Goal: Task Accomplishment & Management: Complete application form

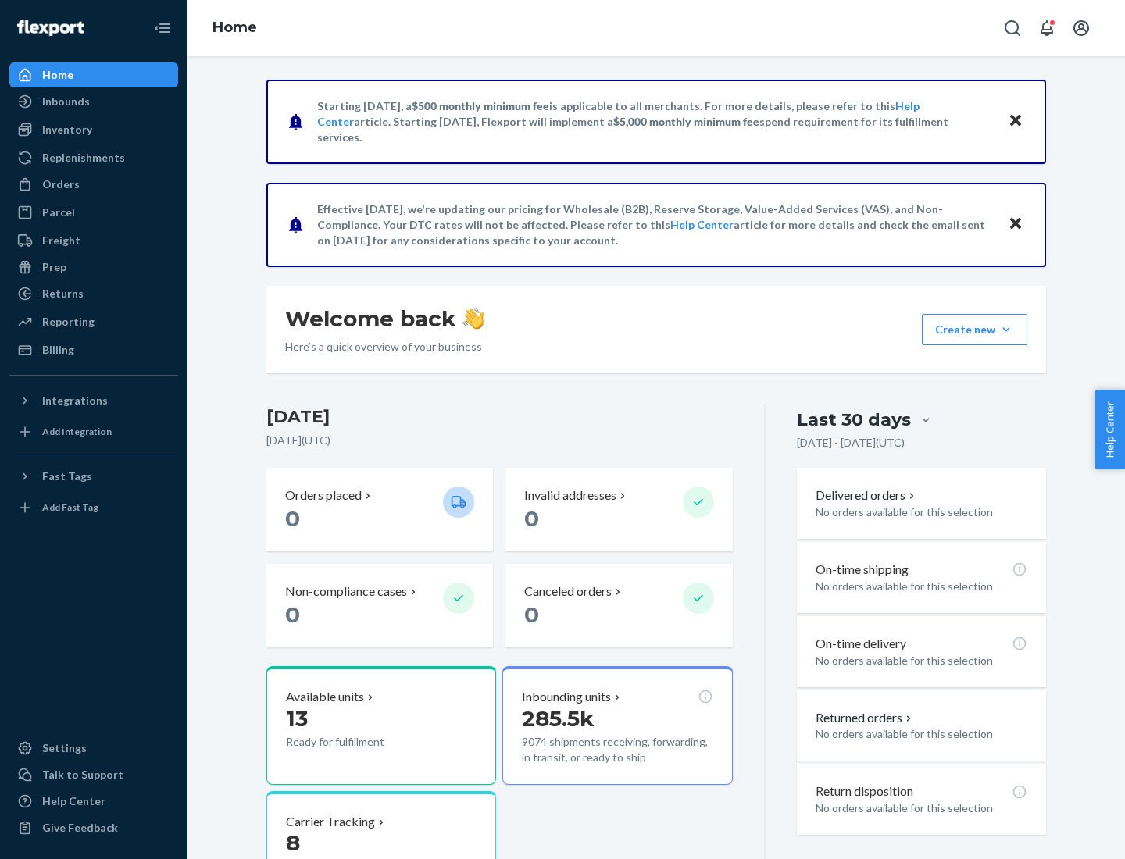
click at [1006, 330] on button "Create new Create new inbound Create new order Create new product" at bounding box center [974, 329] width 105 height 31
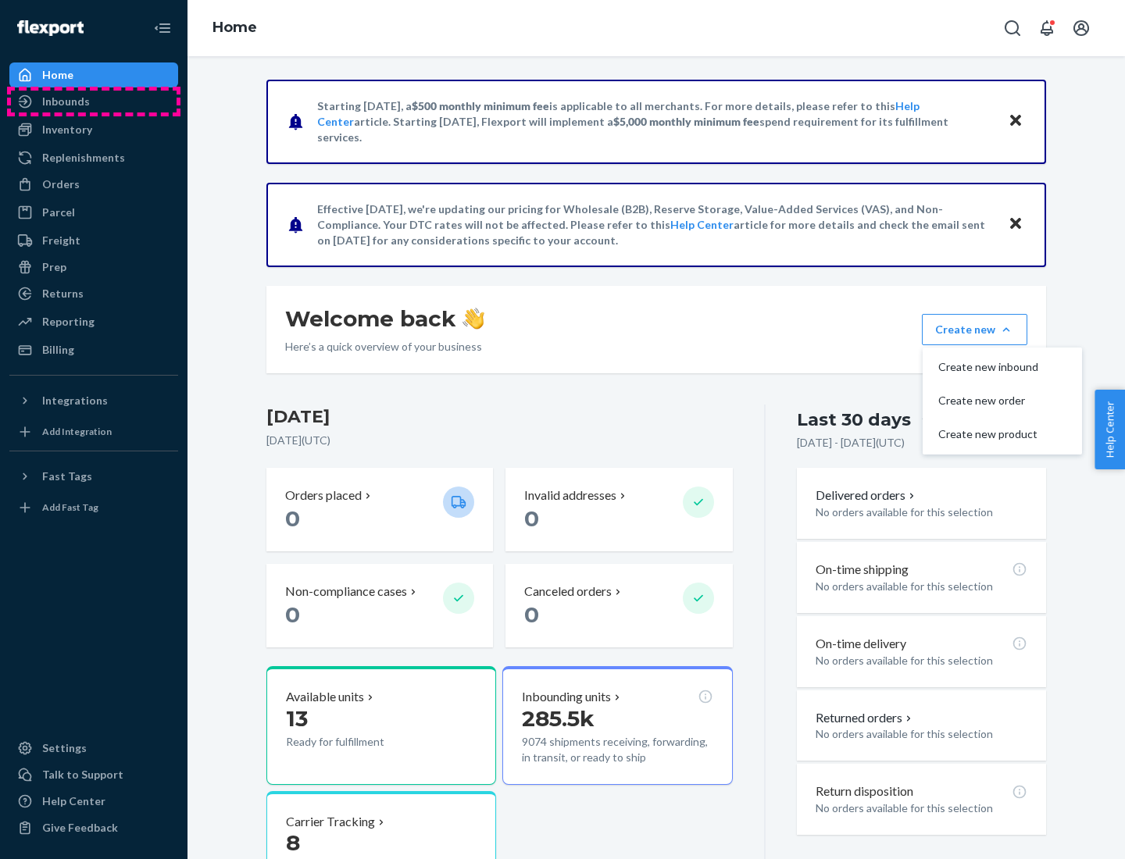
click at [94, 102] on div "Inbounds" at bounding box center [94, 102] width 166 height 22
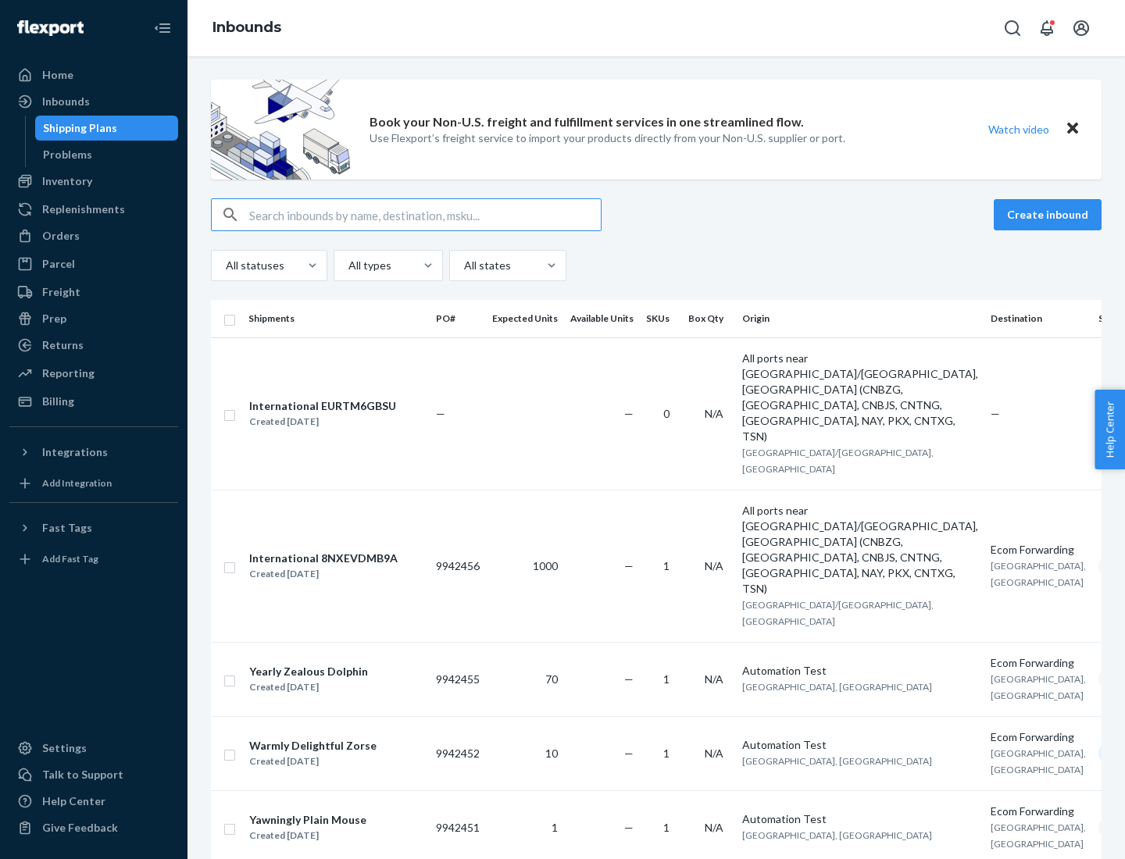
click at [1050, 215] on button "Create inbound" at bounding box center [1048, 214] width 108 height 31
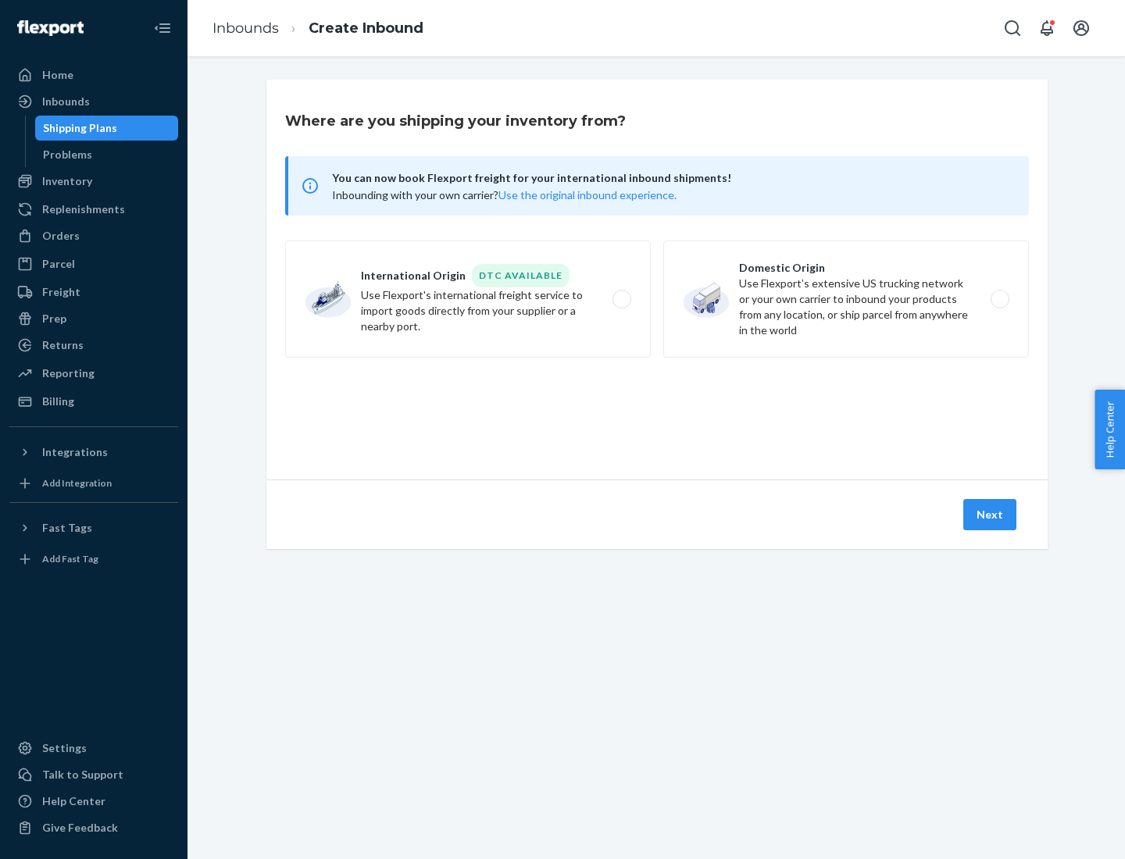
click at [846, 299] on label "Domestic Origin Use Flexport’s extensive US trucking network or your own carrie…" at bounding box center [846, 299] width 366 height 117
click at [999, 299] on input "Domestic Origin Use Flexport’s extensive US trucking network or your own carrie…" at bounding box center [1004, 300] width 10 height 10
radio input "true"
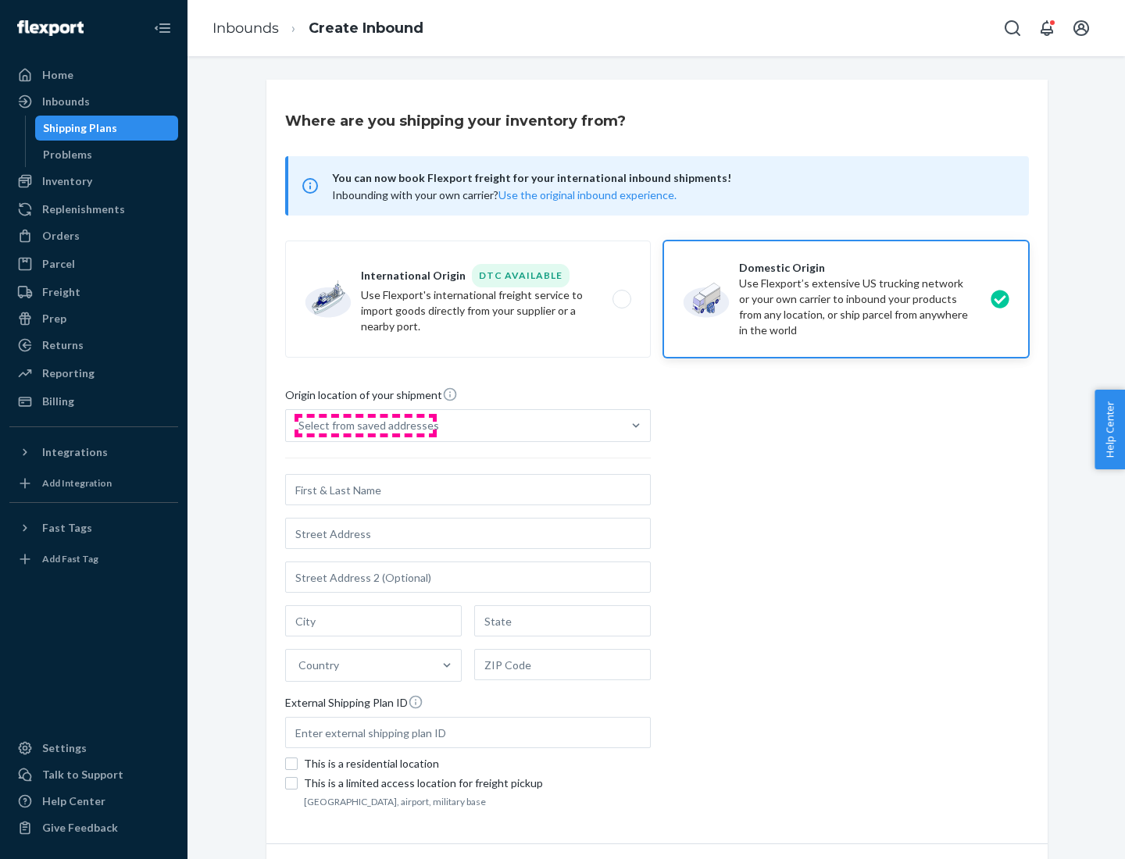
click at [365, 426] on div "Select from saved addresses" at bounding box center [368, 426] width 141 height 16
click at [300, 426] on input "Select from saved addresses" at bounding box center [299, 426] width 2 height 16
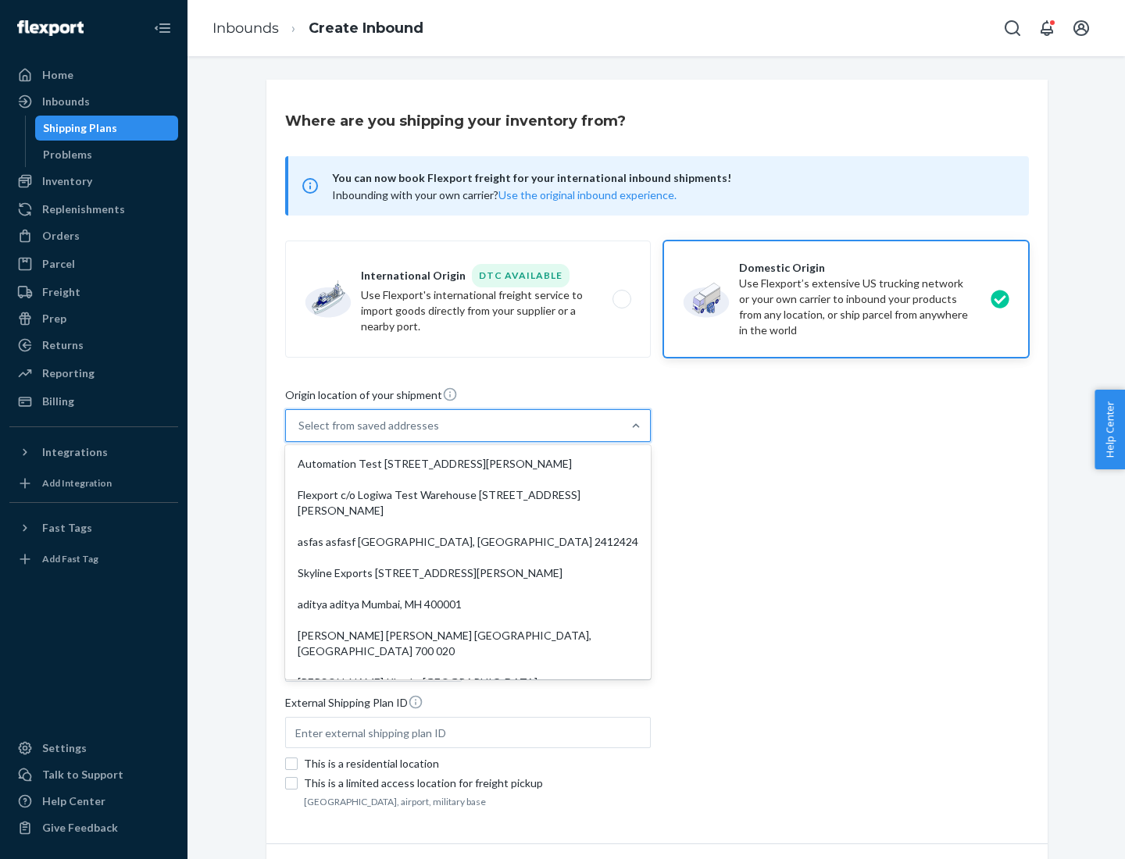
scroll to position [6, 0]
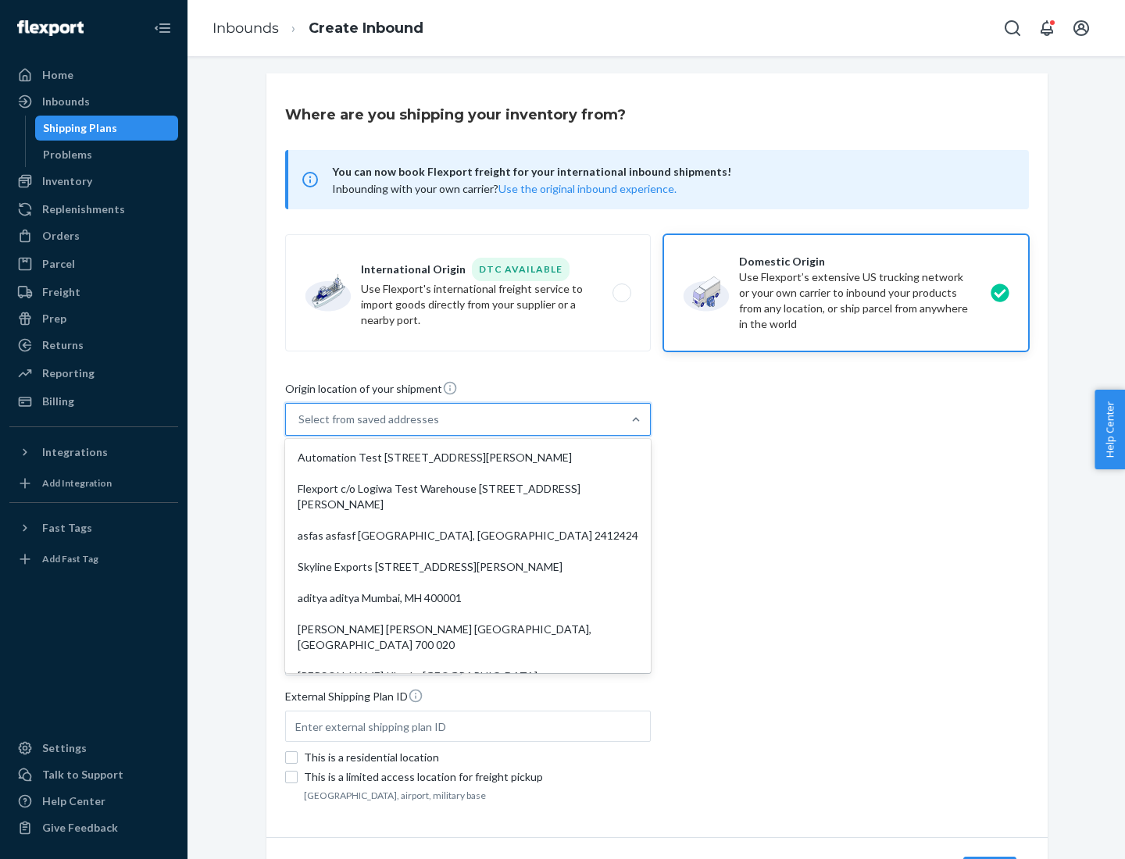
click at [468, 458] on div "Automation Test [STREET_ADDRESS][PERSON_NAME]" at bounding box center [467, 457] width 359 height 31
click at [300, 427] on input "option Automation Test [STREET_ADDRESS][PERSON_NAME]. 9 results available. Use …" at bounding box center [299, 420] width 2 height 16
type input "Automation Test"
type input "9th Floor"
type input "[GEOGRAPHIC_DATA]"
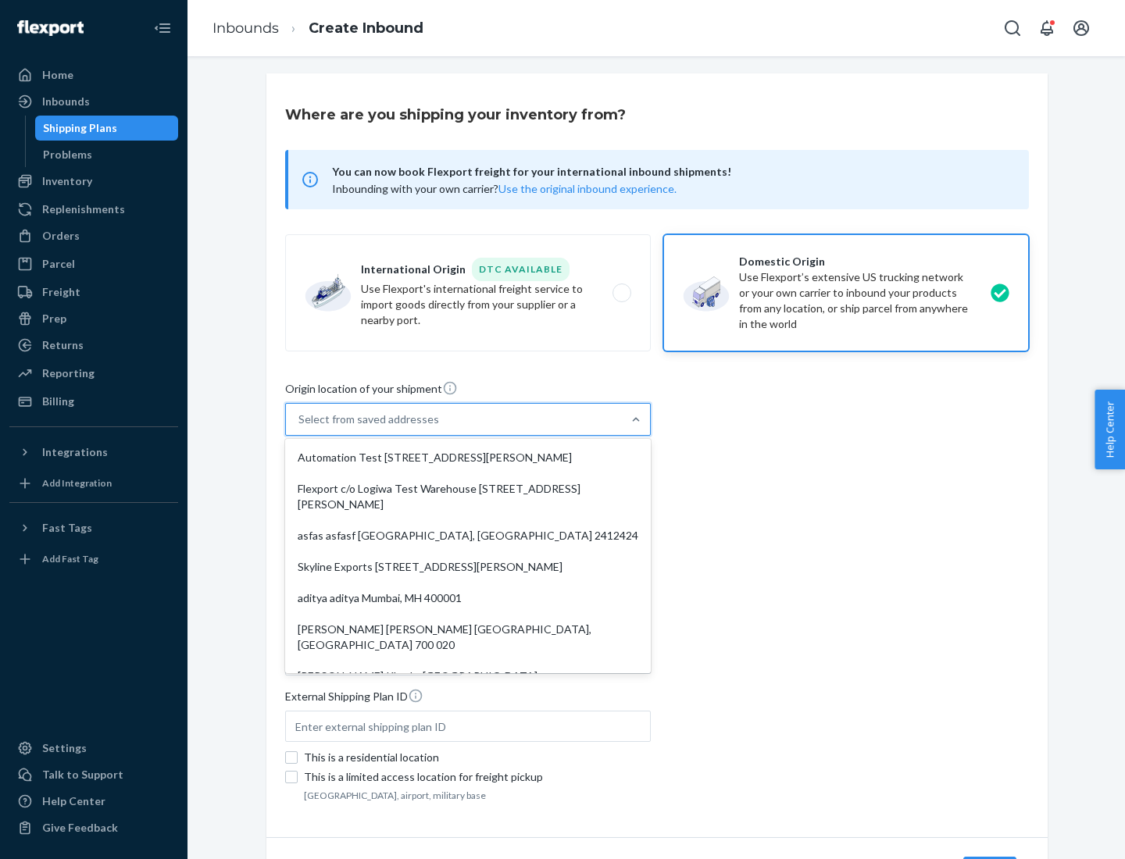
type input "CA"
type input "94104"
type input "[STREET_ADDRESS][PERSON_NAME]"
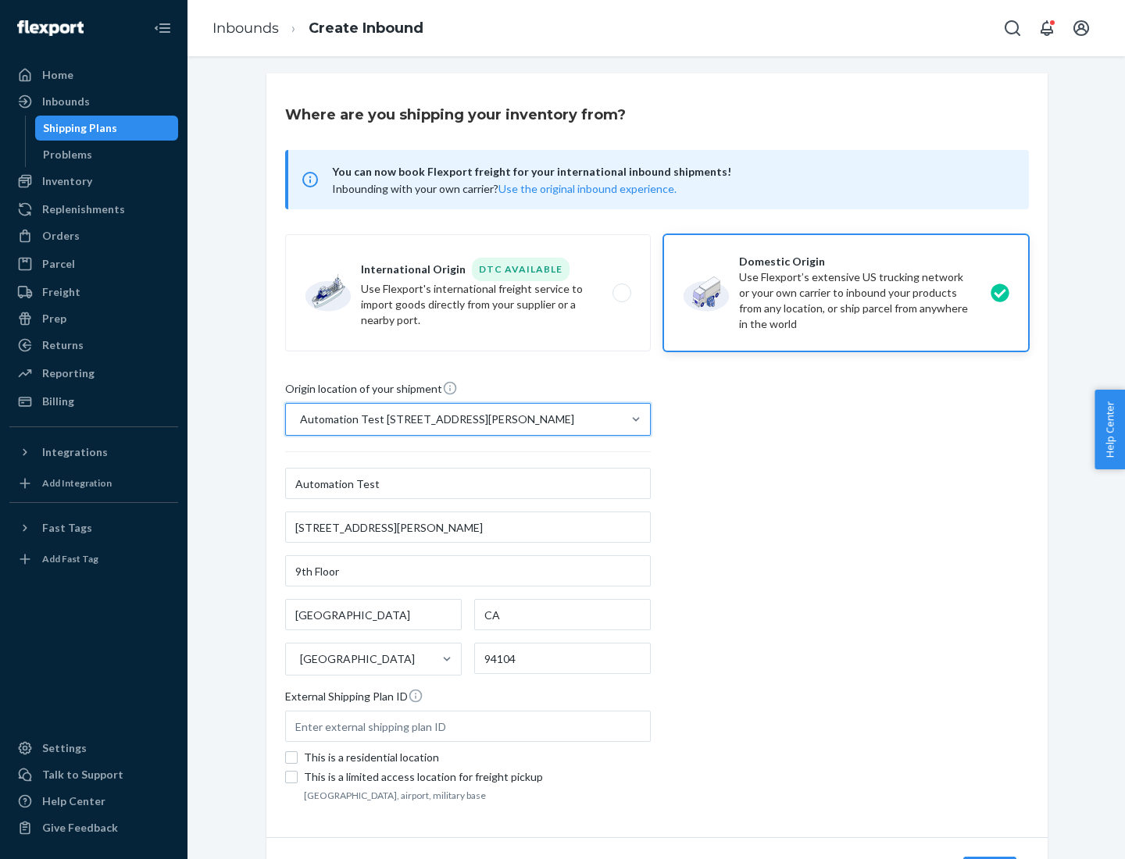
scroll to position [91, 0]
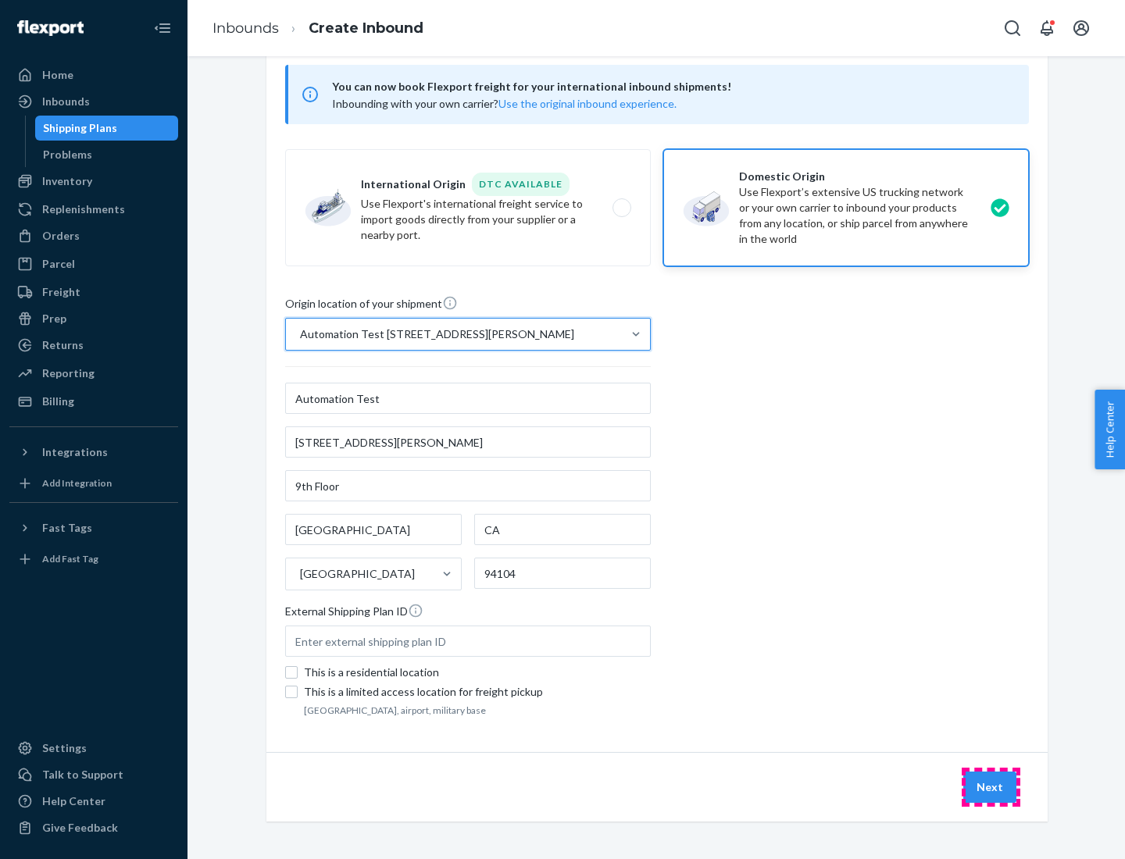
click at [991, 788] on button "Next" at bounding box center [989, 787] width 53 height 31
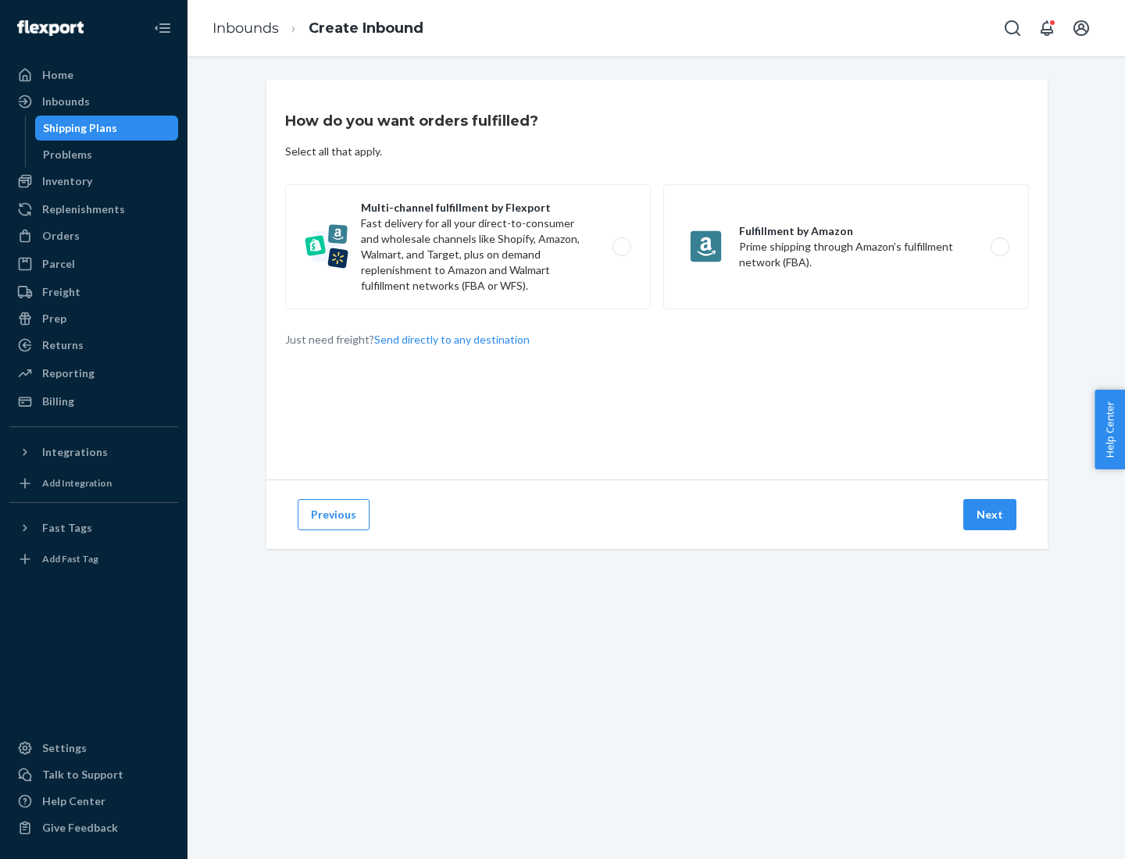
click at [468, 247] on label "Multi-channel fulfillment by Flexport Fast delivery for all your direct-to-cons…" at bounding box center [468, 246] width 366 height 125
click at [621, 247] on input "Multi-channel fulfillment by Flexport Fast delivery for all your direct-to-cons…" at bounding box center [626, 247] width 10 height 10
radio input "true"
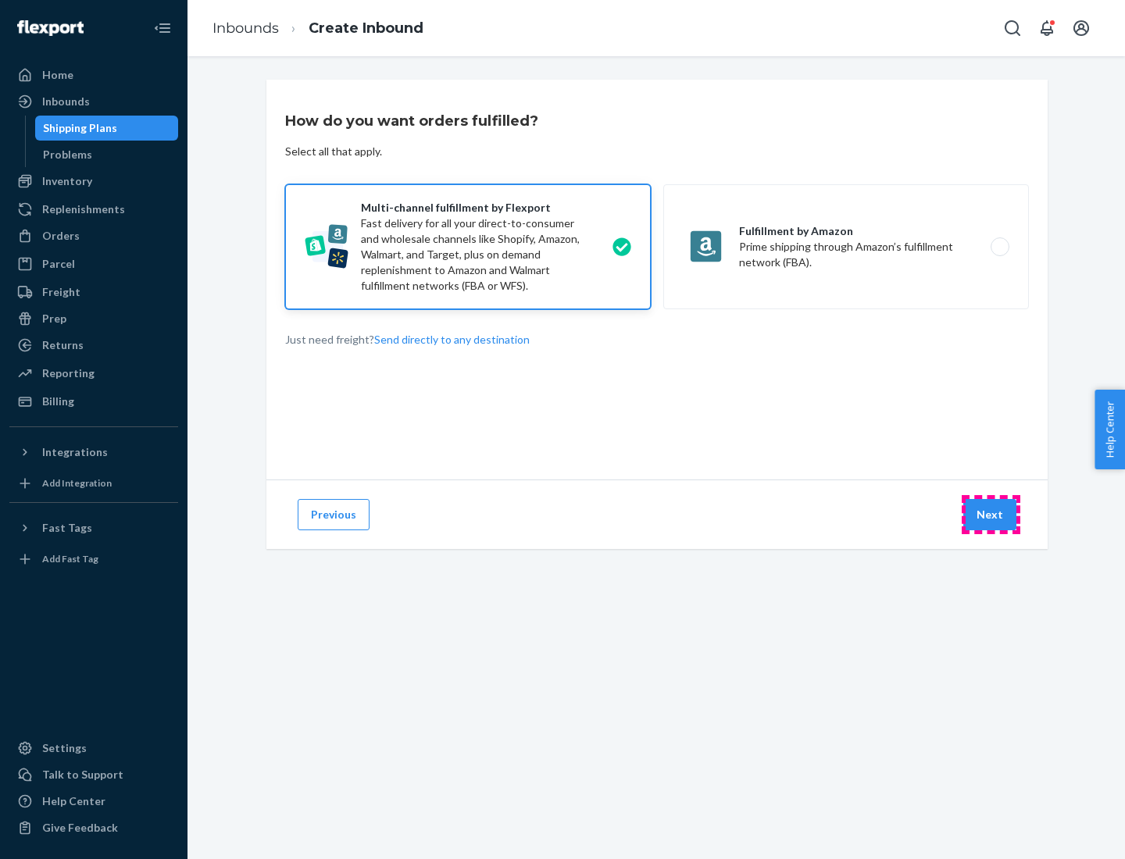
click at [991, 515] on button "Next" at bounding box center [989, 514] width 53 height 31
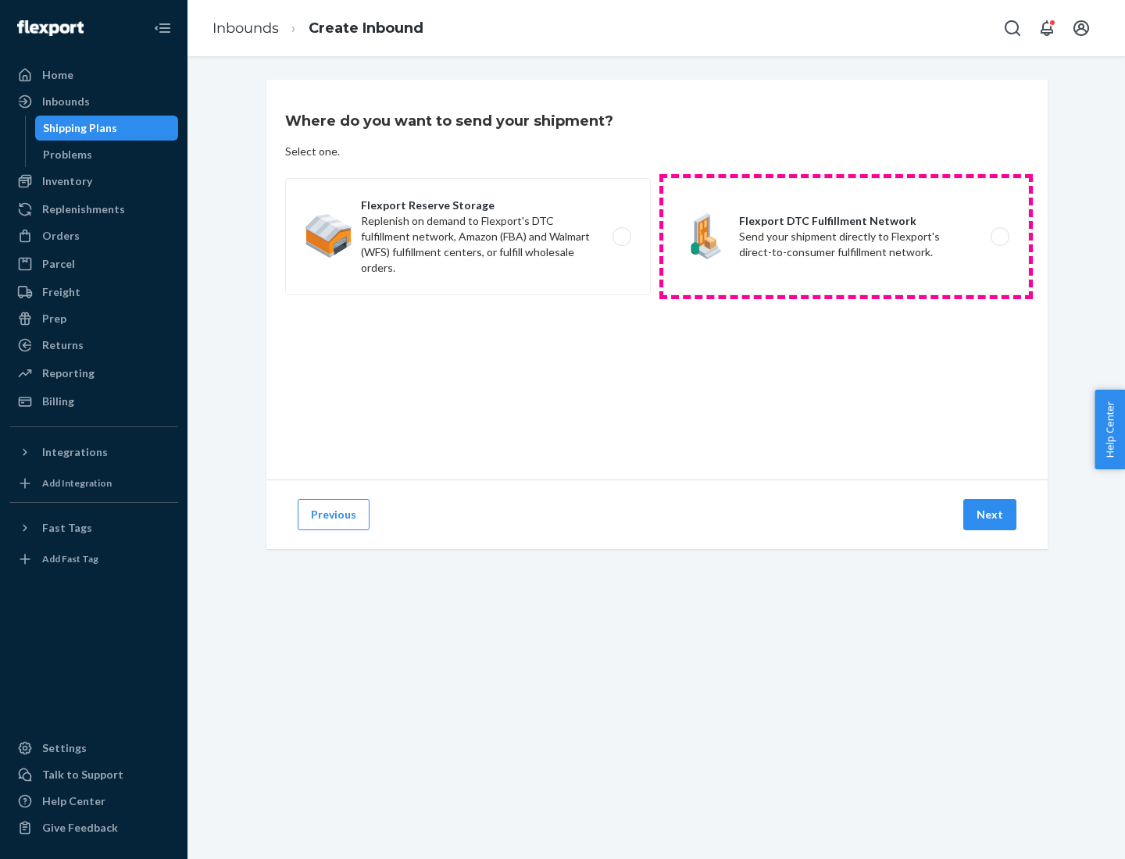
click at [846, 237] on label "Flexport DTC Fulfillment Network Send your shipment directly to Flexport's dire…" at bounding box center [846, 236] width 366 height 117
click at [999, 237] on input "Flexport DTC Fulfillment Network Send your shipment directly to Flexport's dire…" at bounding box center [1004, 237] width 10 height 10
radio input "true"
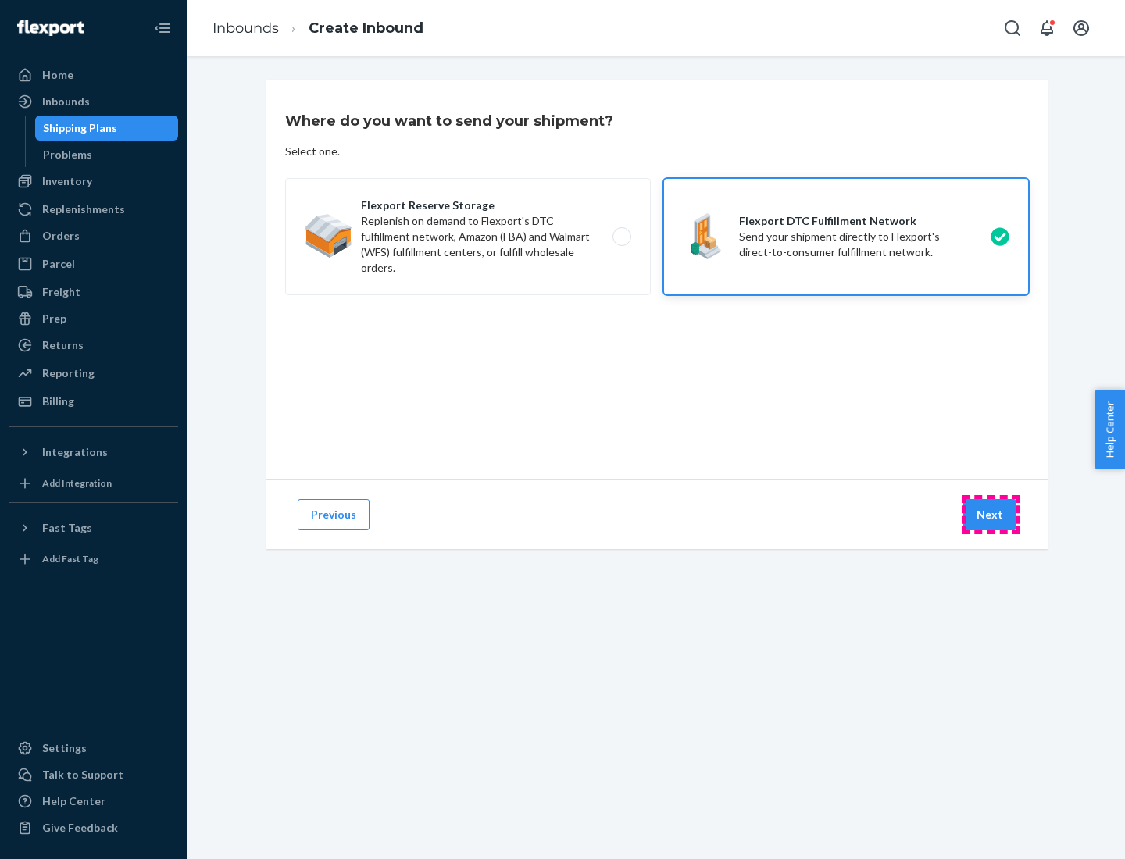
click at [991, 515] on button "Next" at bounding box center [989, 514] width 53 height 31
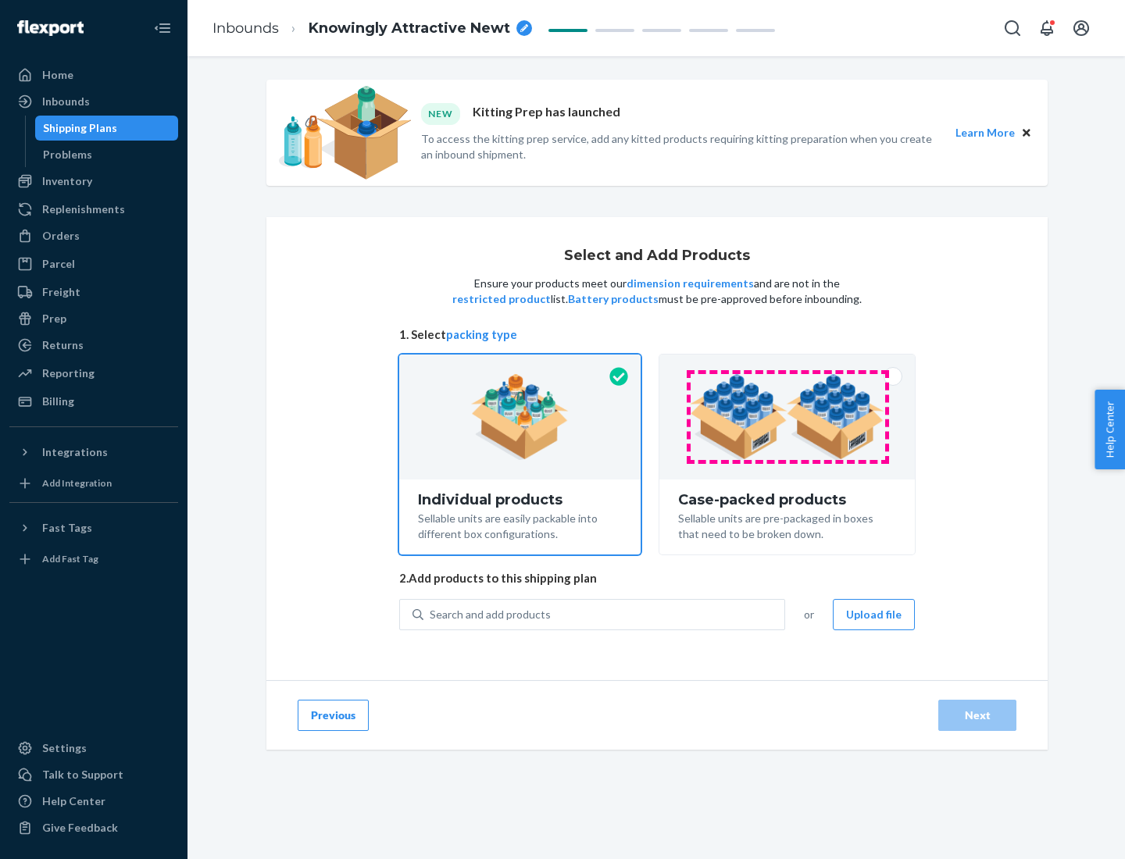
click at [788, 417] on img at bounding box center [787, 417] width 195 height 86
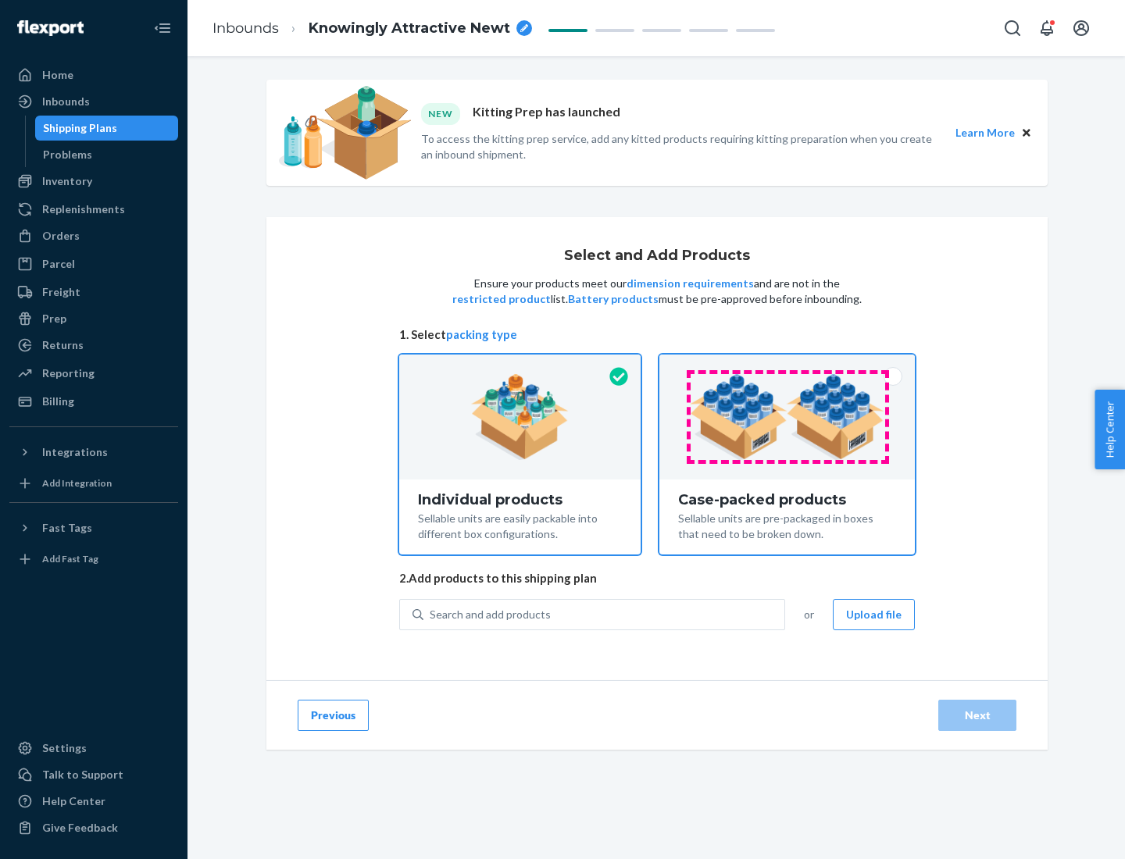
click at [788, 365] on input "Case-packed products Sellable units are pre-packaged in boxes that need to be b…" at bounding box center [787, 360] width 10 height 10
radio input "true"
radio input "false"
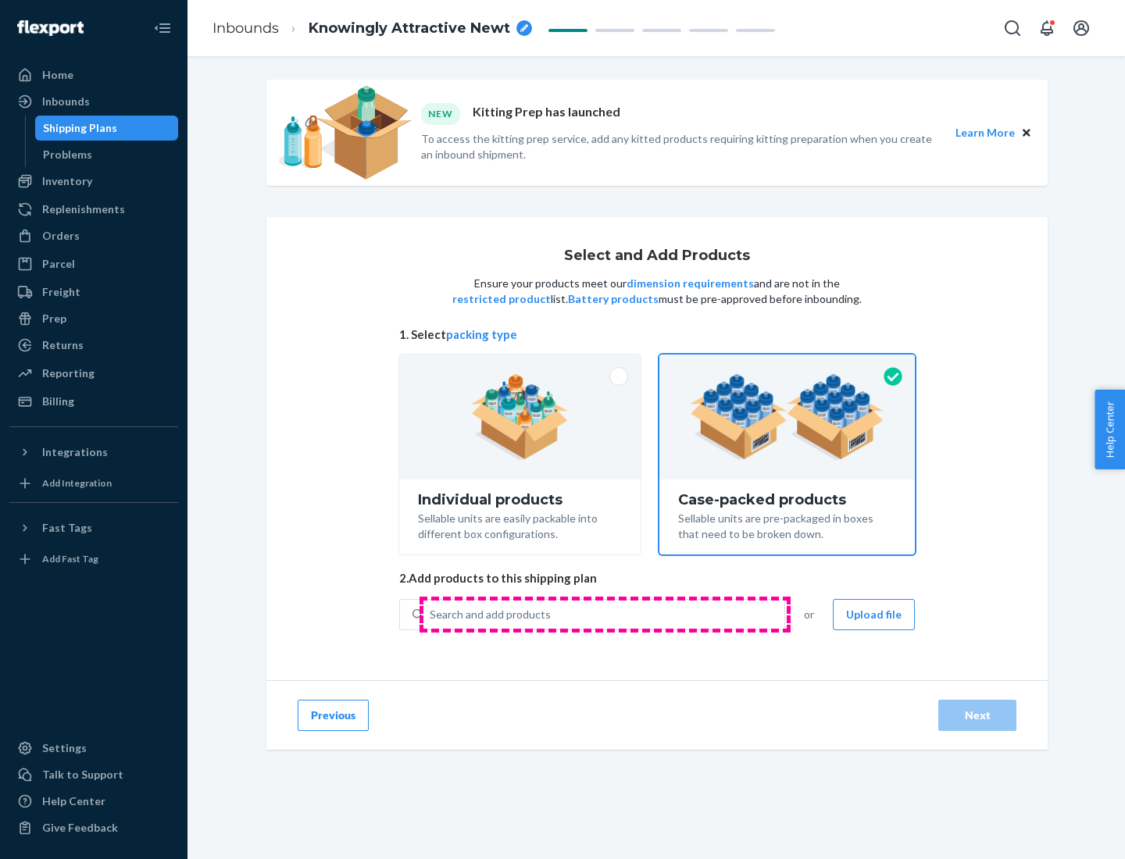
click at [605, 614] on div "Search and add products" at bounding box center [603, 615] width 361 height 28
click at [431, 614] on input "Search and add products" at bounding box center [431, 615] width 2 height 16
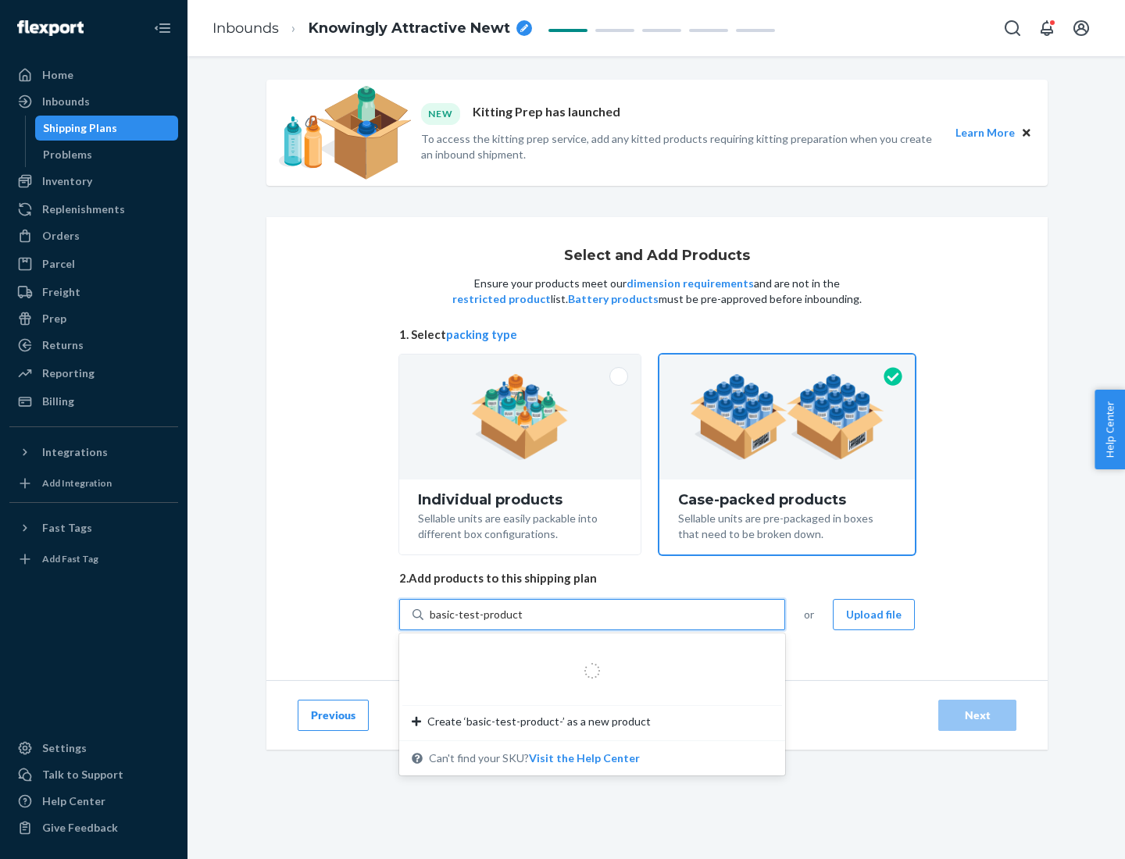
type input "basic-test-product-1"
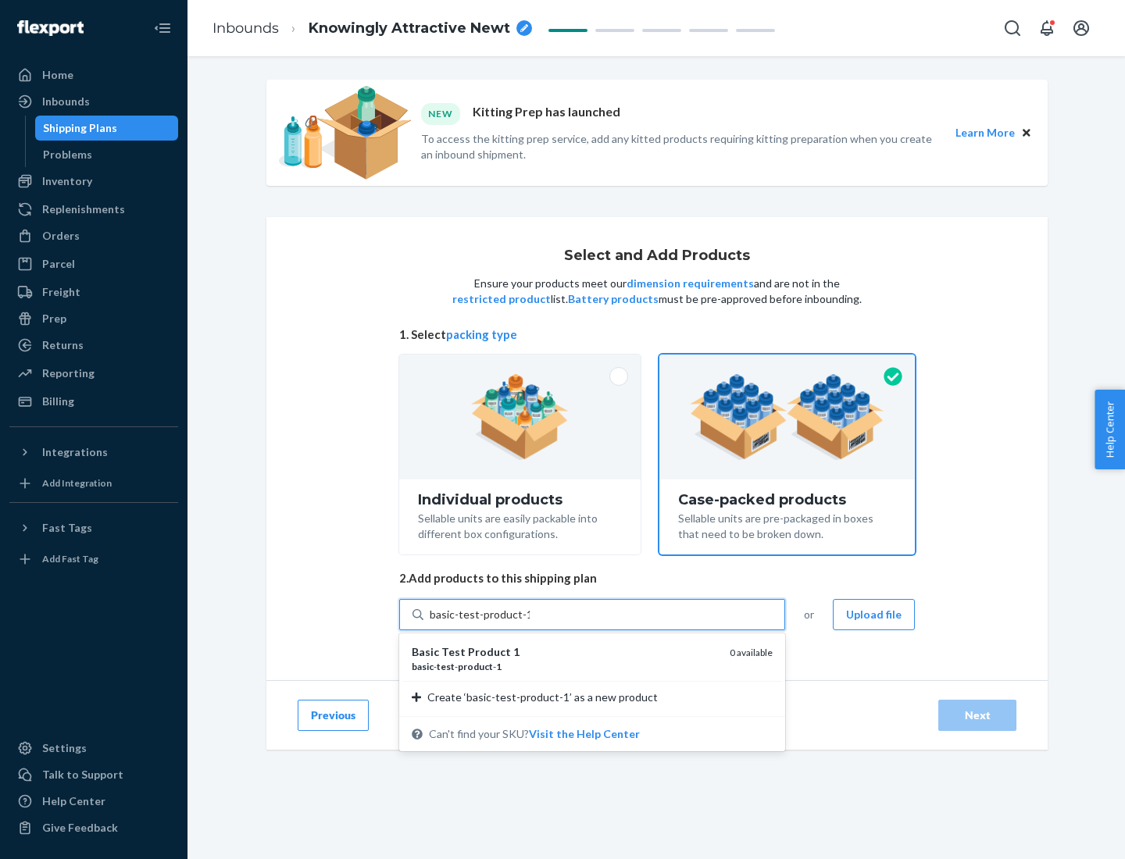
click at [565, 666] on div "basic - test - product - 1" at bounding box center [564, 666] width 305 height 13
click at [530, 623] on input "basic-test-product-1" at bounding box center [480, 615] width 100 height 16
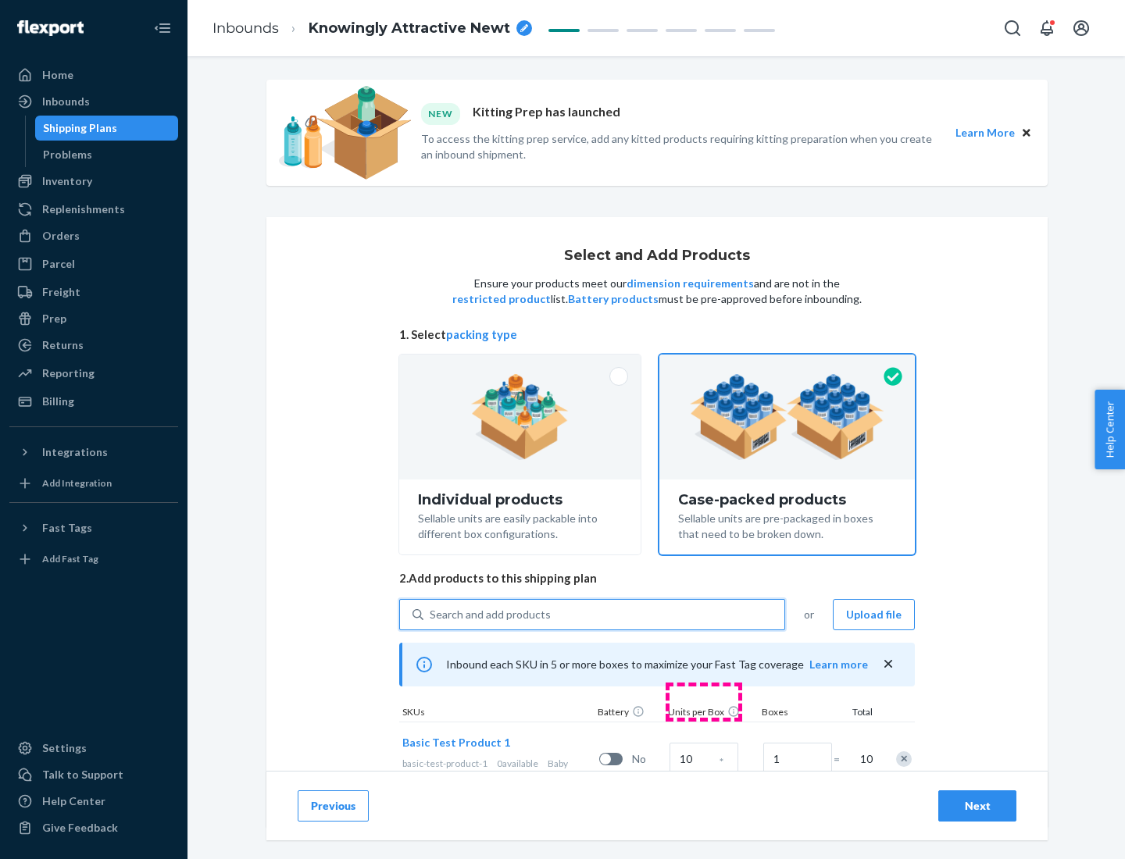
scroll to position [56, 0]
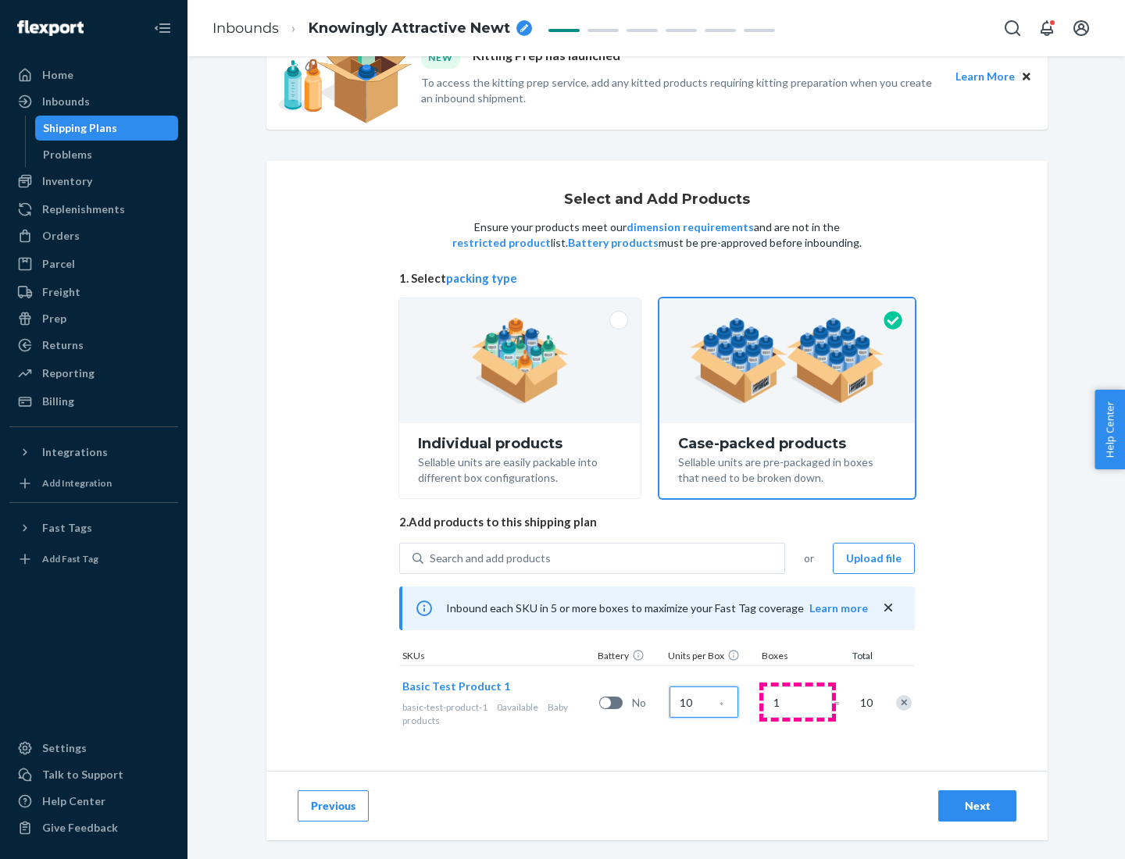
type input "10"
type input "7"
click at [977, 806] on div "Next" at bounding box center [978, 807] width 52 height 16
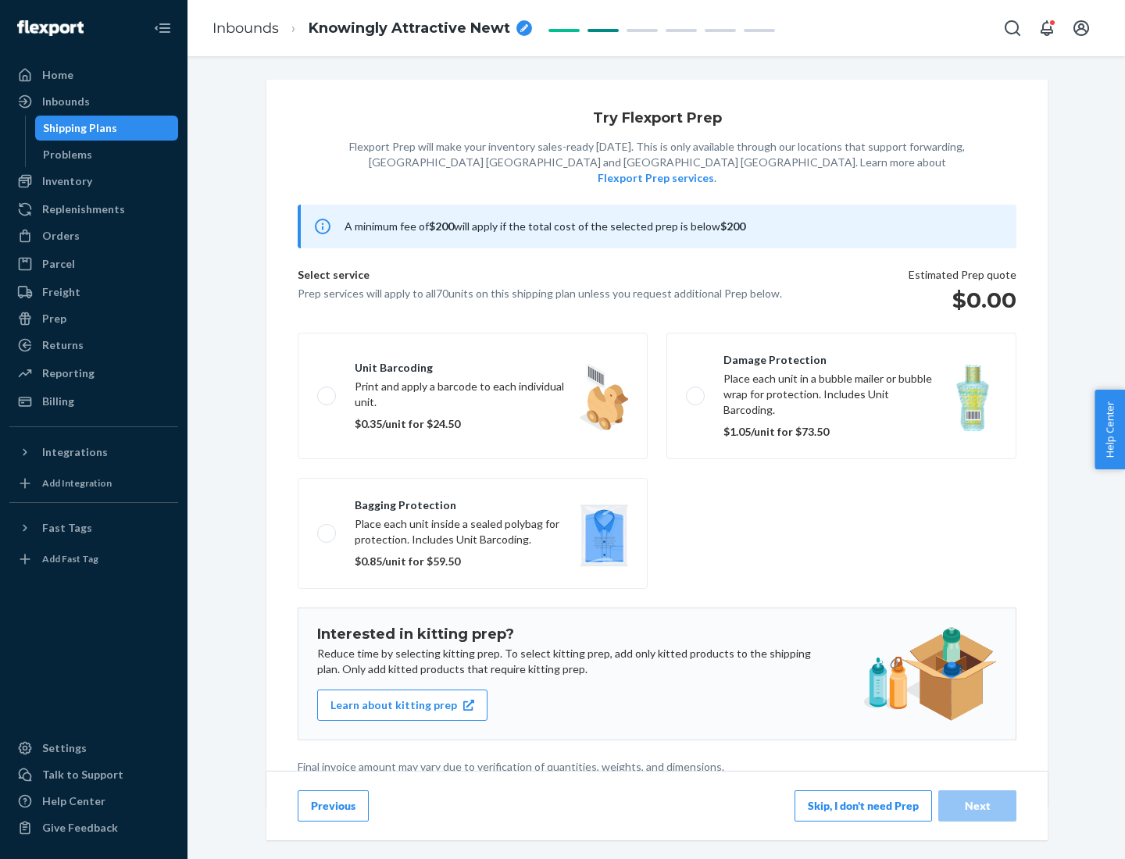
scroll to position [4, 0]
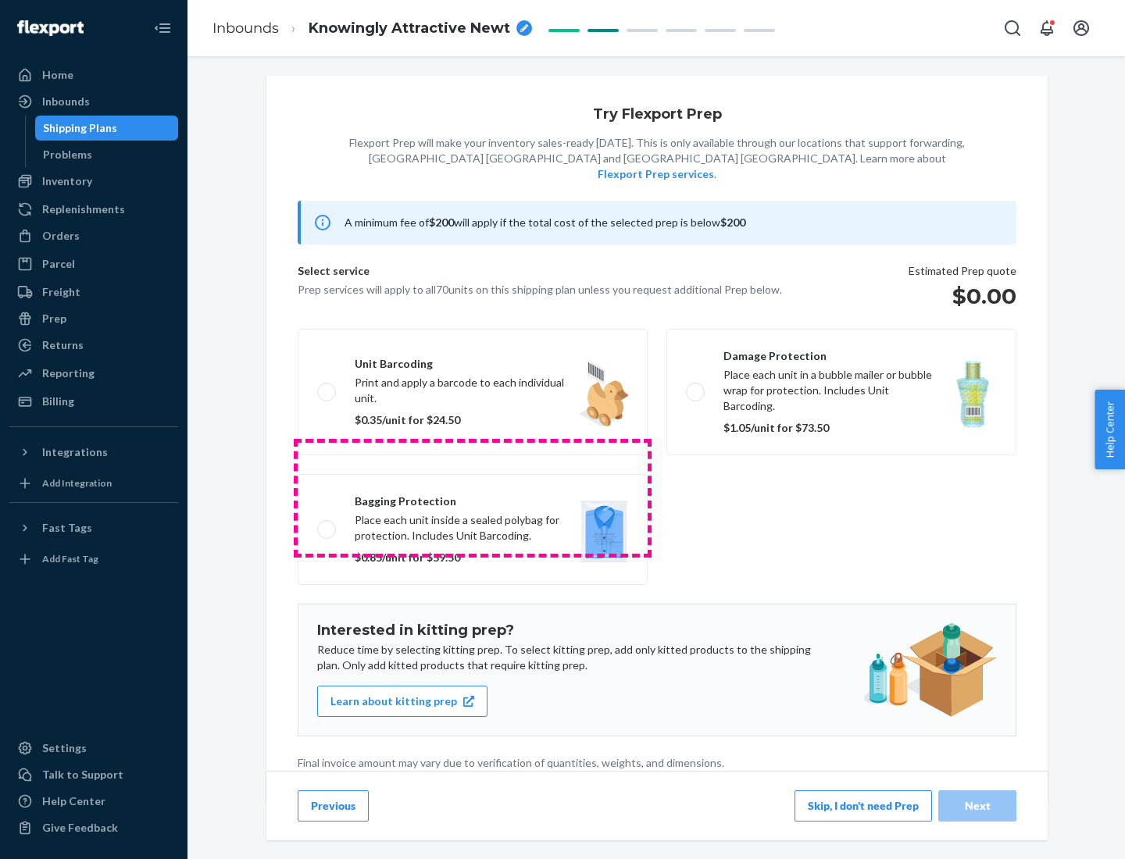
click at [473, 498] on label "Bagging protection Place each unit inside a sealed polybag for protection. Incl…" at bounding box center [473, 529] width 350 height 111
click at [327, 524] on input "Bagging protection Place each unit inside a sealed polybag for protection. Incl…" at bounding box center [322, 529] width 10 height 10
checkbox input "true"
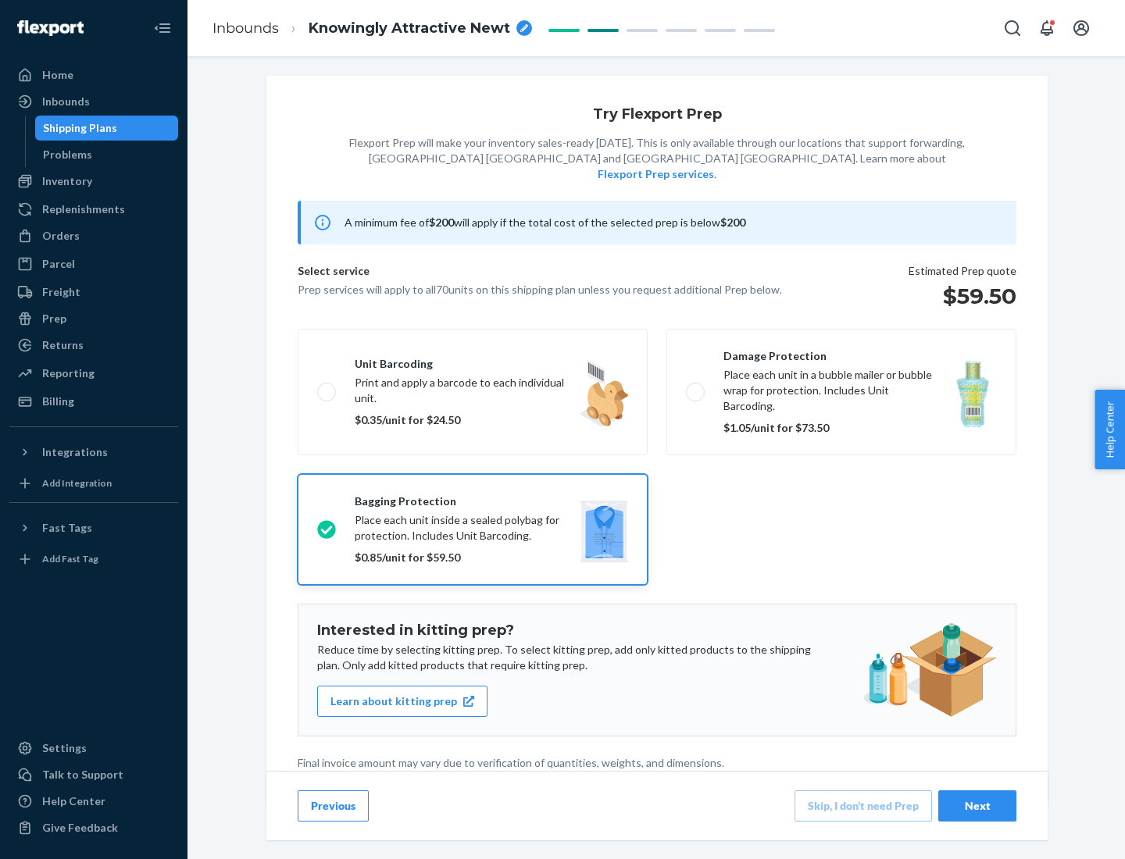
click at [977, 806] on div "Next" at bounding box center [978, 807] width 52 height 16
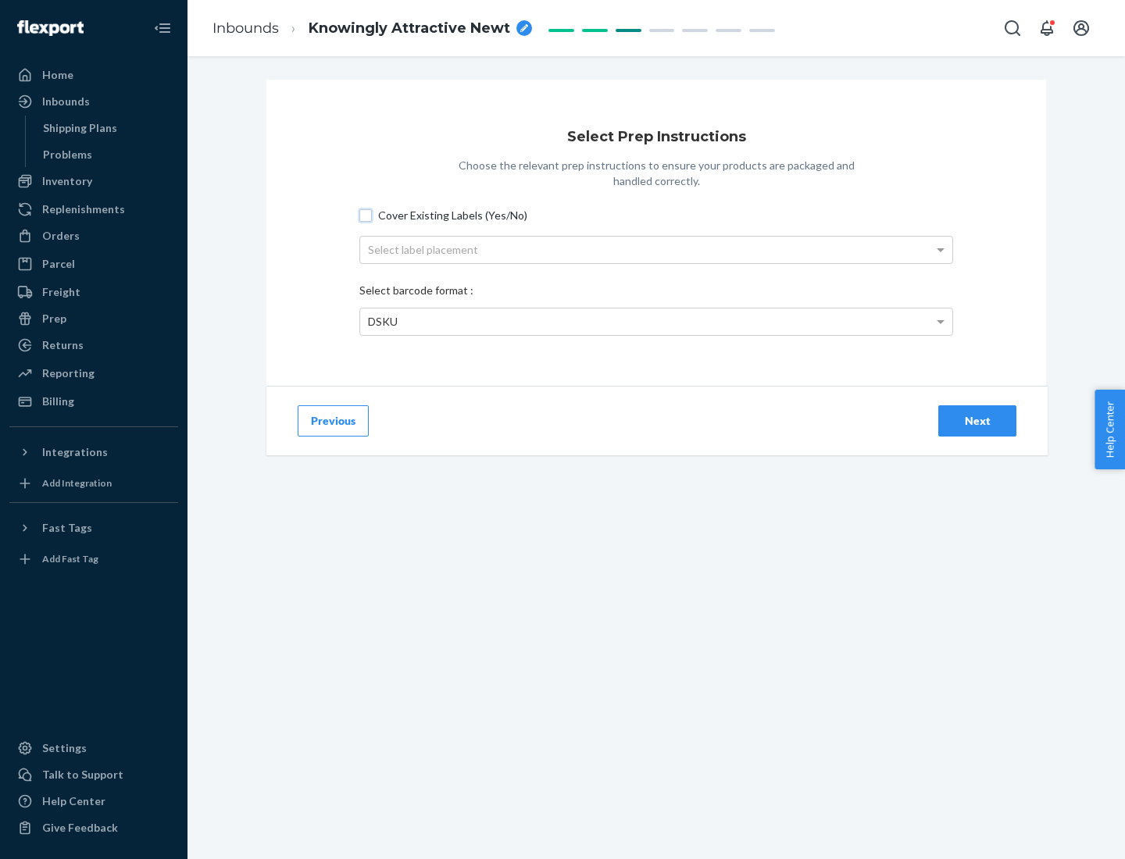
click at [366, 215] on input "Cover Existing Labels (Yes/No)" at bounding box center [365, 215] width 13 height 13
checkbox input "true"
click at [656, 249] on div "Select label placement" at bounding box center [656, 250] width 592 height 27
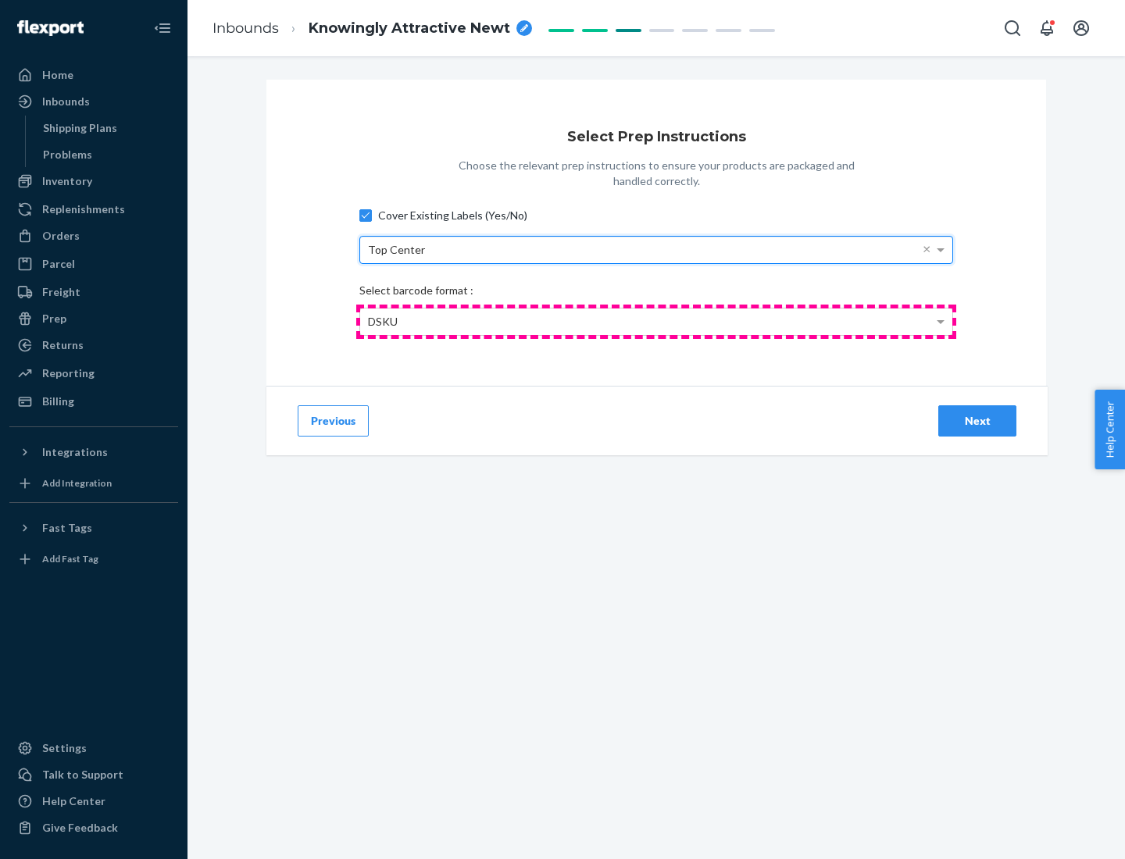
click at [656, 321] on div "DSKU" at bounding box center [656, 322] width 592 height 27
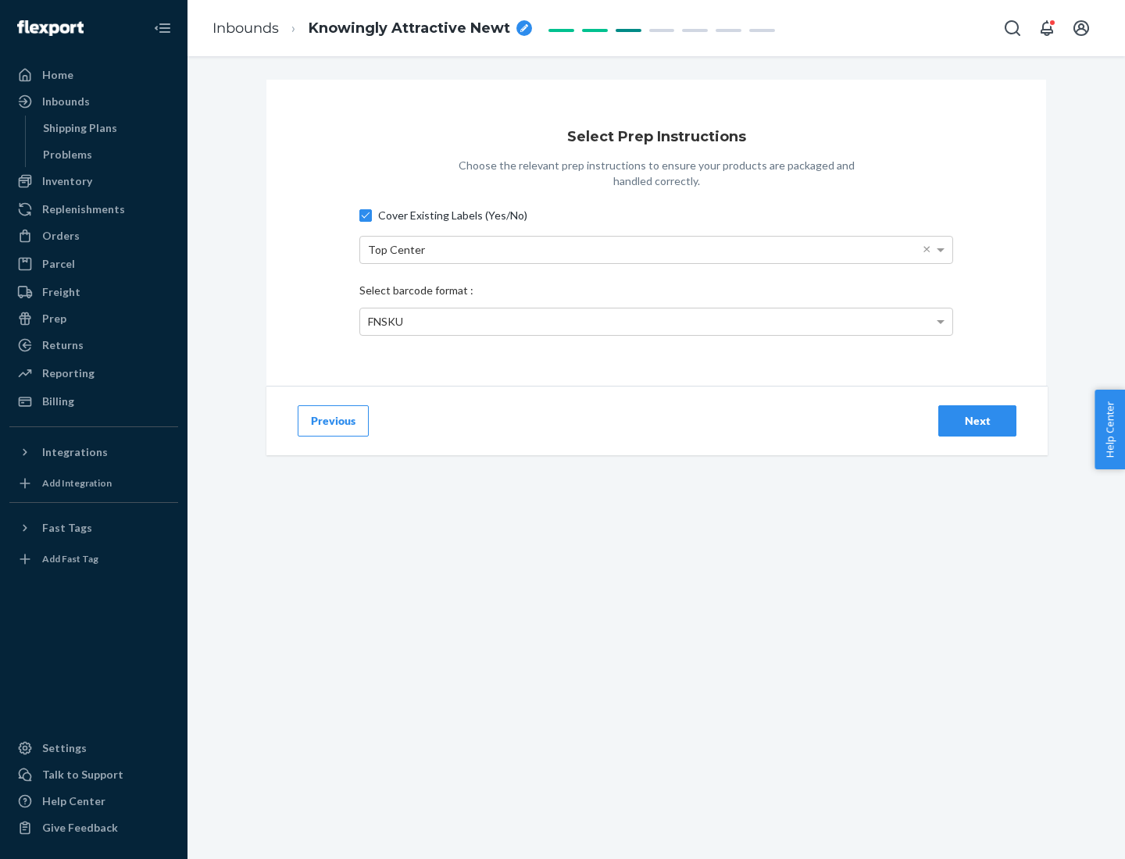
click at [977, 420] on div "Next" at bounding box center [978, 421] width 52 height 16
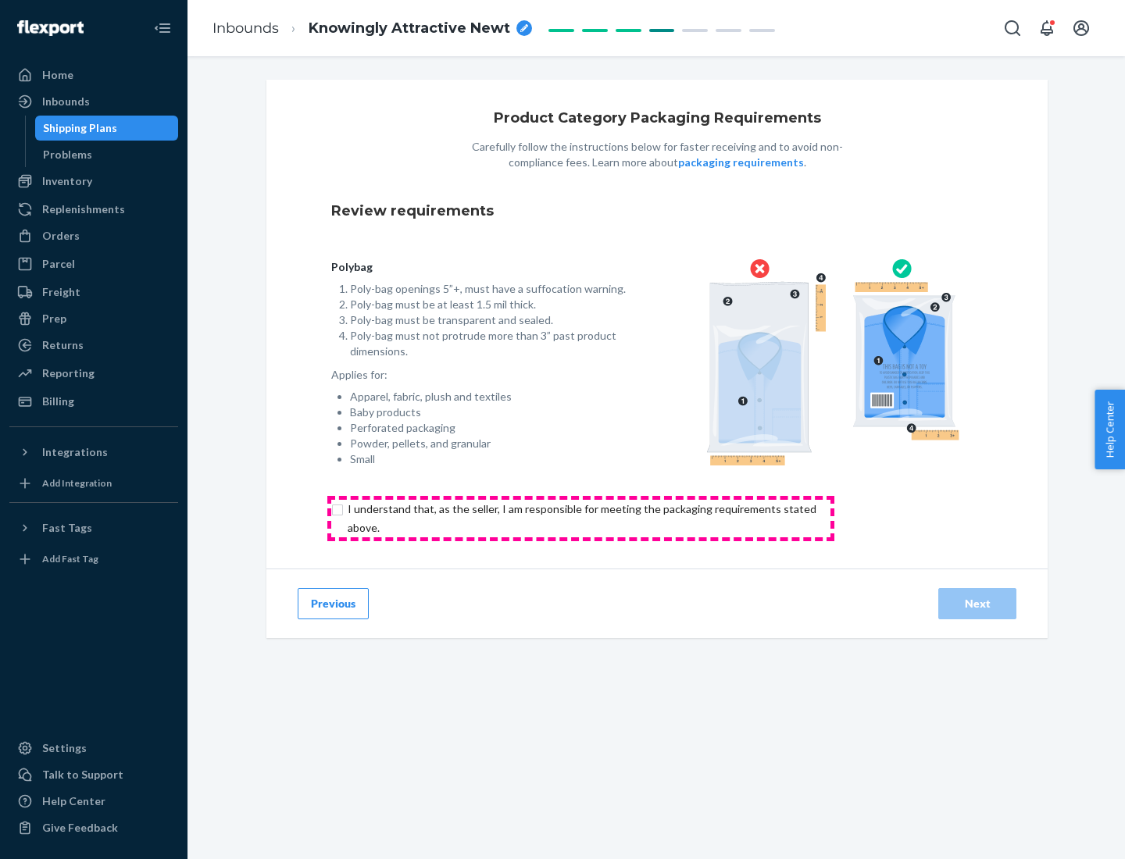
click at [581, 518] on input "checkbox" at bounding box center [591, 519] width 520 height 38
checkbox input "true"
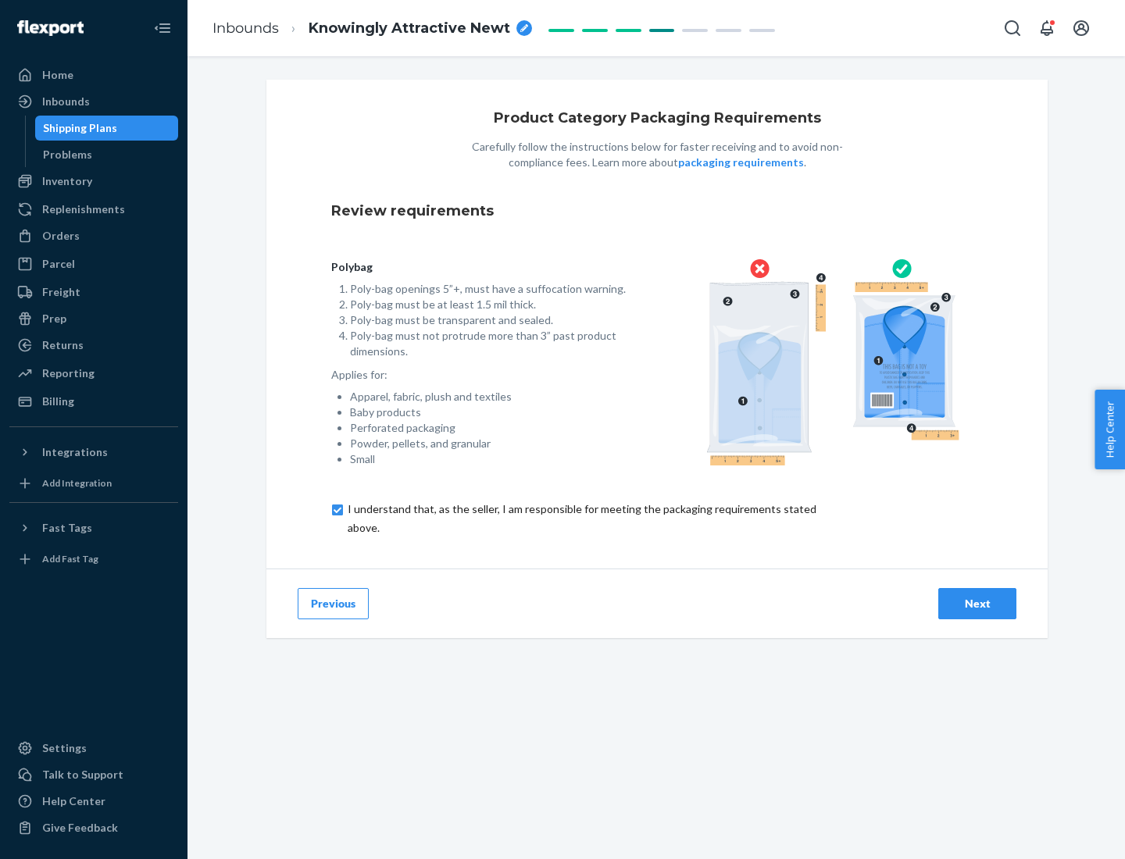
click at [977, 603] on div "Next" at bounding box center [978, 604] width 52 height 16
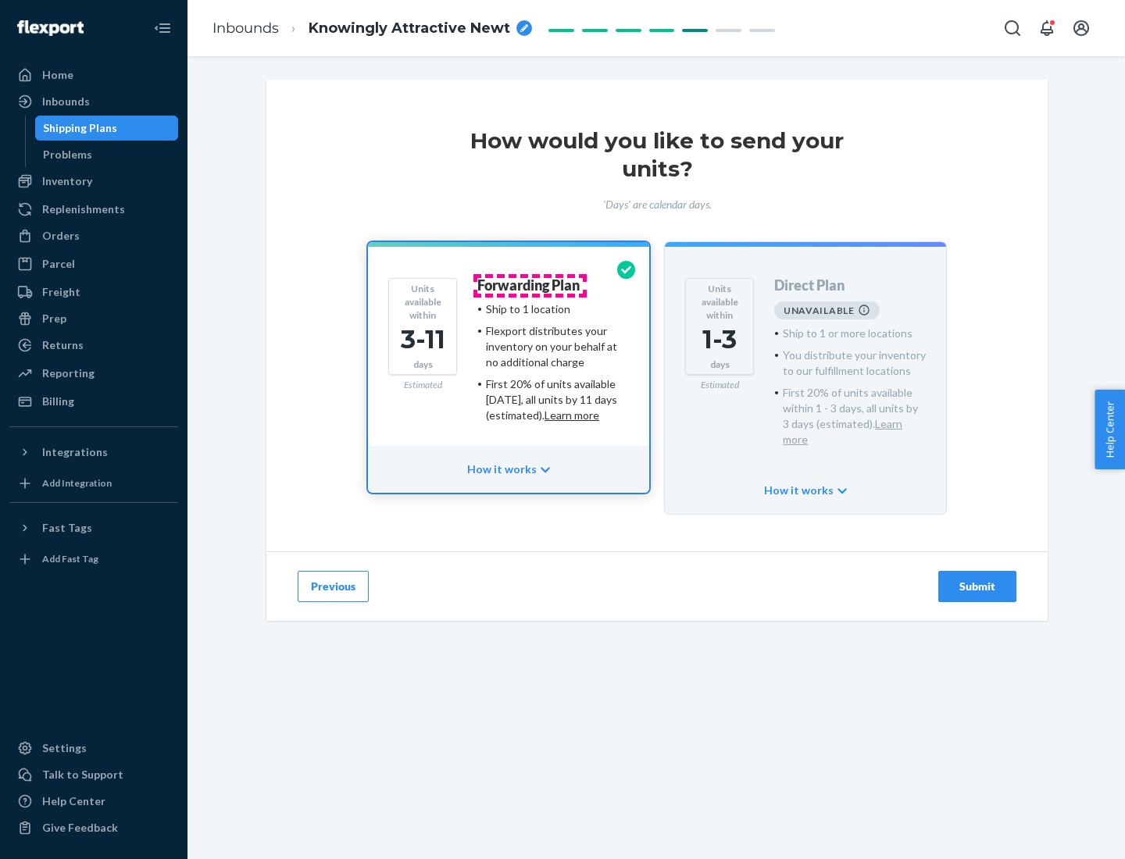
click at [530, 285] on h4 "Forwarding Plan" at bounding box center [528, 286] width 102 height 16
click at [977, 579] on div "Submit" at bounding box center [978, 587] width 52 height 16
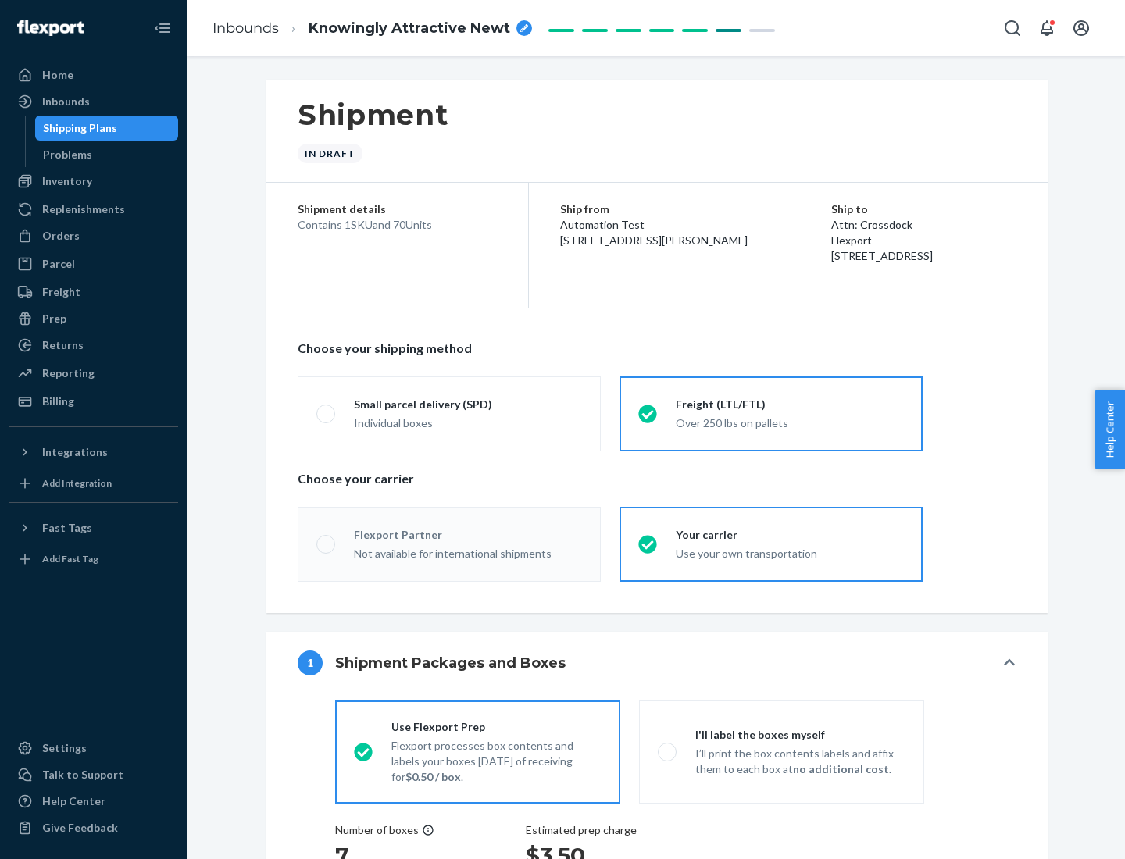
radio input "true"
radio input "false"
radio input "true"
radio input "false"
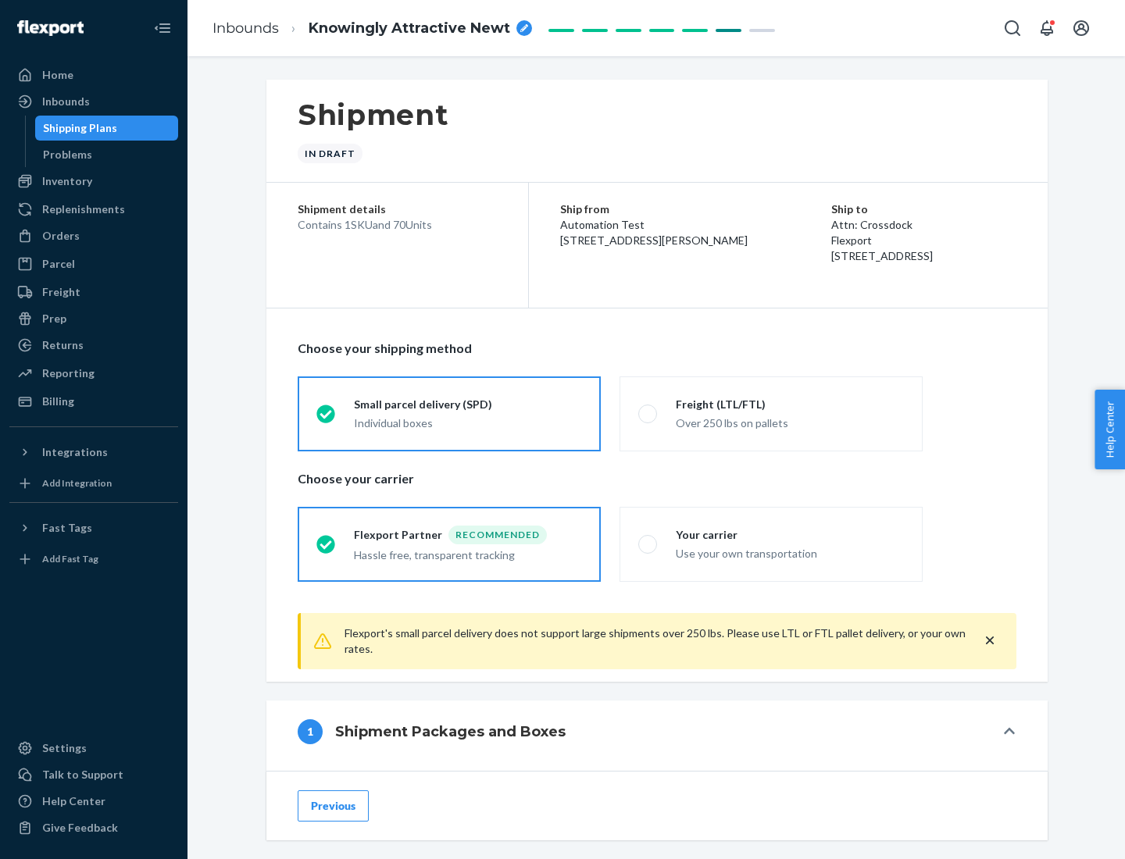
click at [468, 423] on div "Individual boxes" at bounding box center [468, 424] width 228 height 16
click at [327, 419] on input "Small parcel delivery (SPD) Individual boxes" at bounding box center [321, 414] width 10 height 10
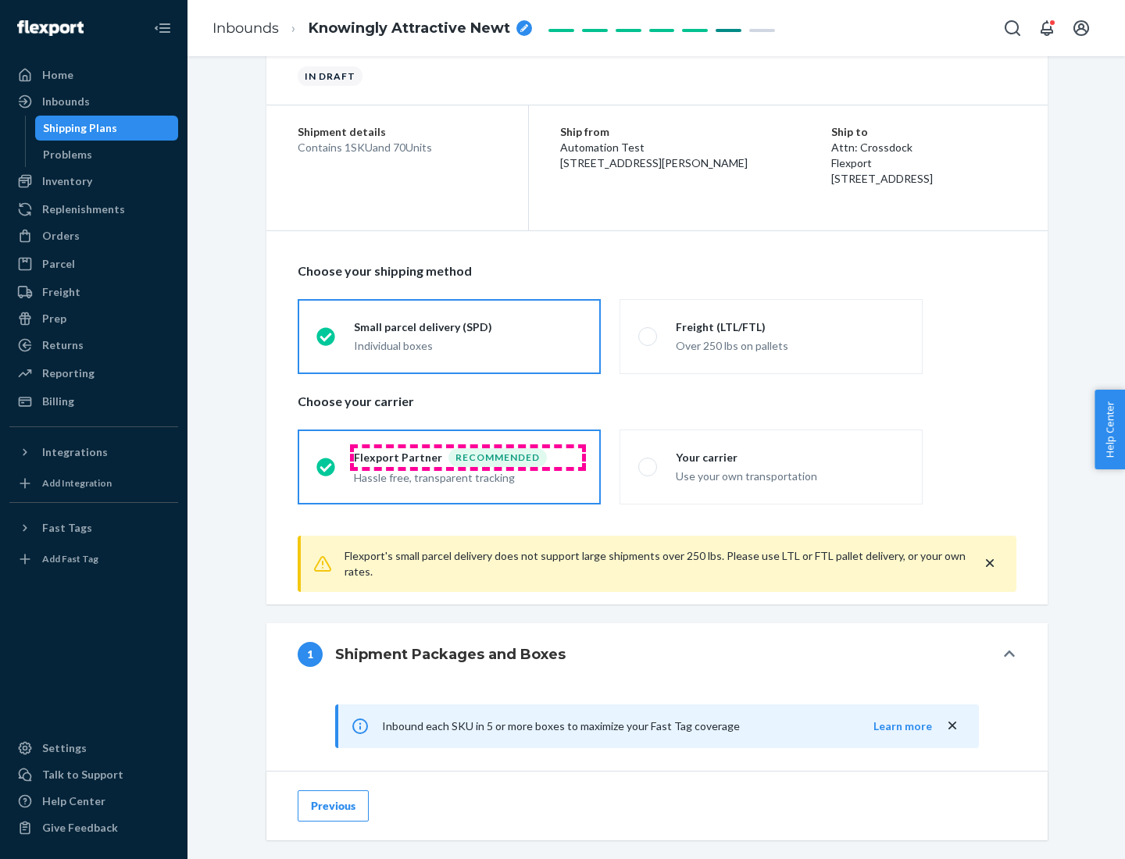
click at [468, 457] on div "Recommended" at bounding box center [497, 457] width 98 height 19
click at [327, 462] on input "Flexport Partner Recommended Hassle free, transparent tracking" at bounding box center [321, 467] width 10 height 10
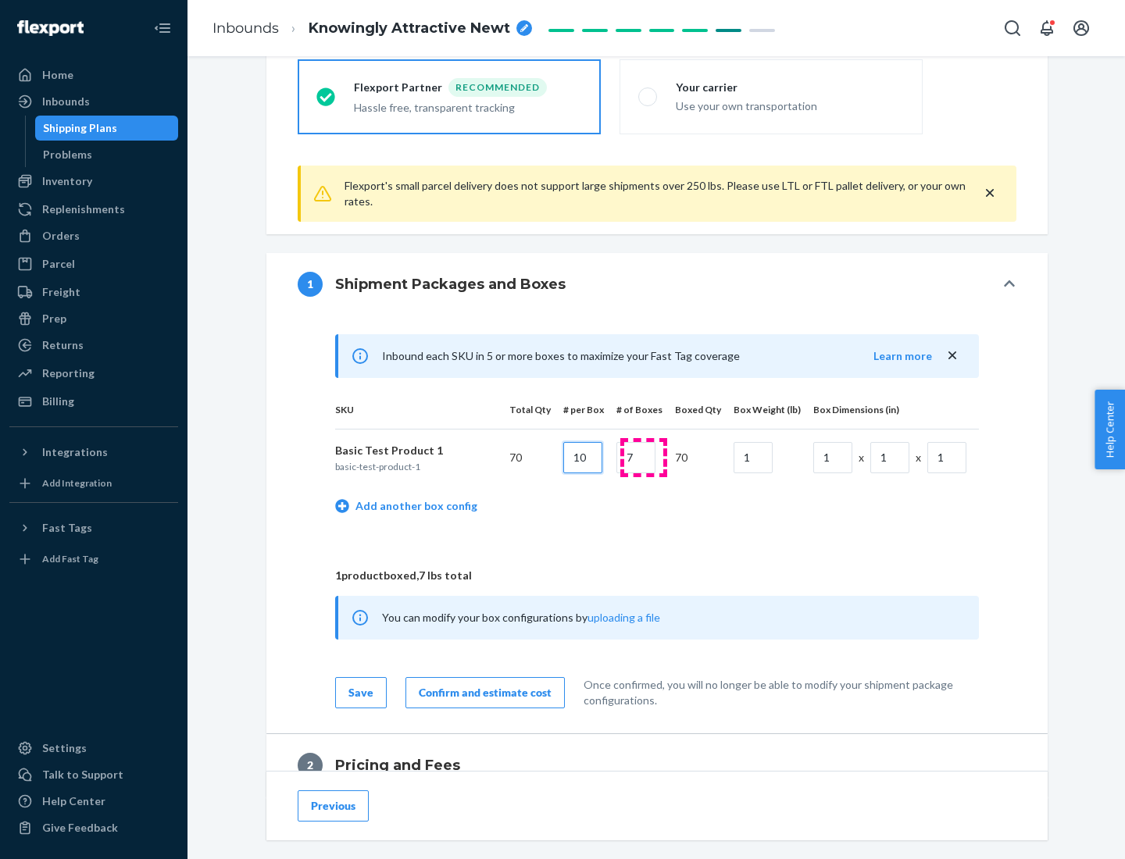
type input "10"
type input "7"
type input "1"
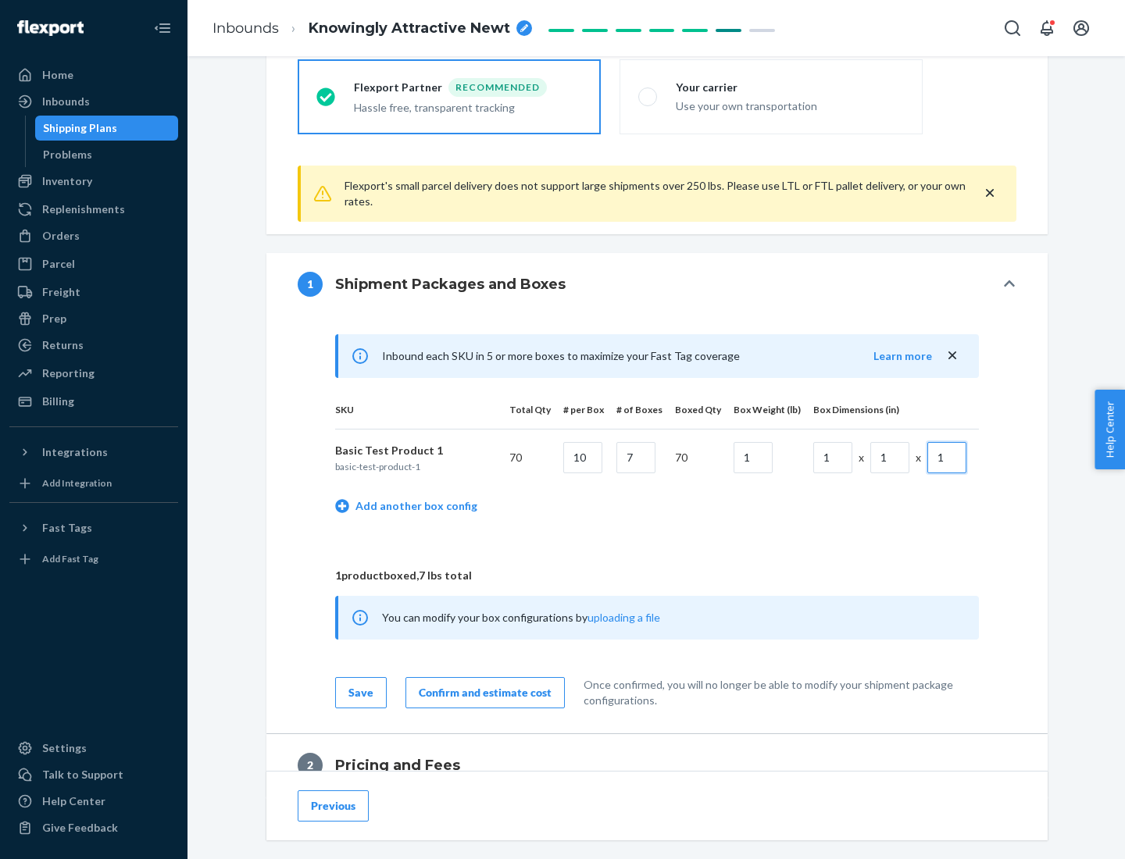
scroll to position [683, 0]
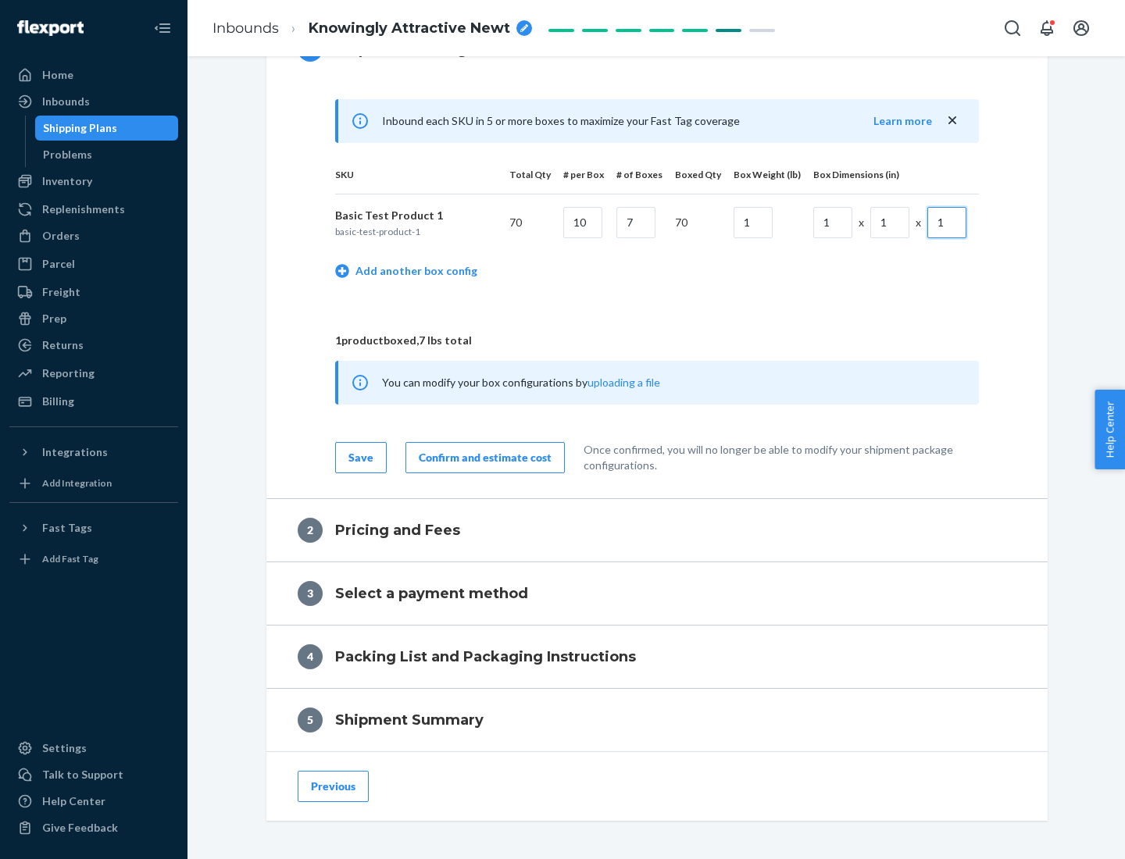
type input "1"
click at [482, 457] on div "Confirm and estimate cost" at bounding box center [485, 458] width 133 height 16
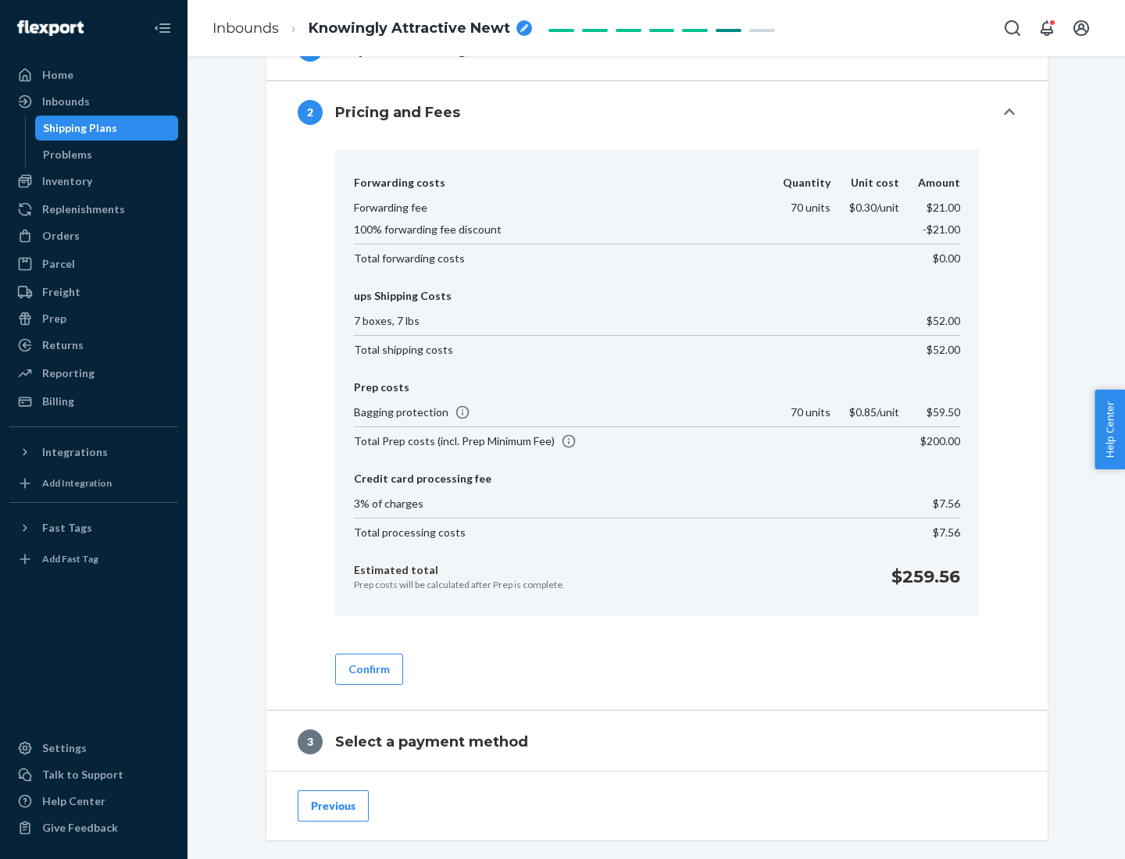
scroll to position [895, 0]
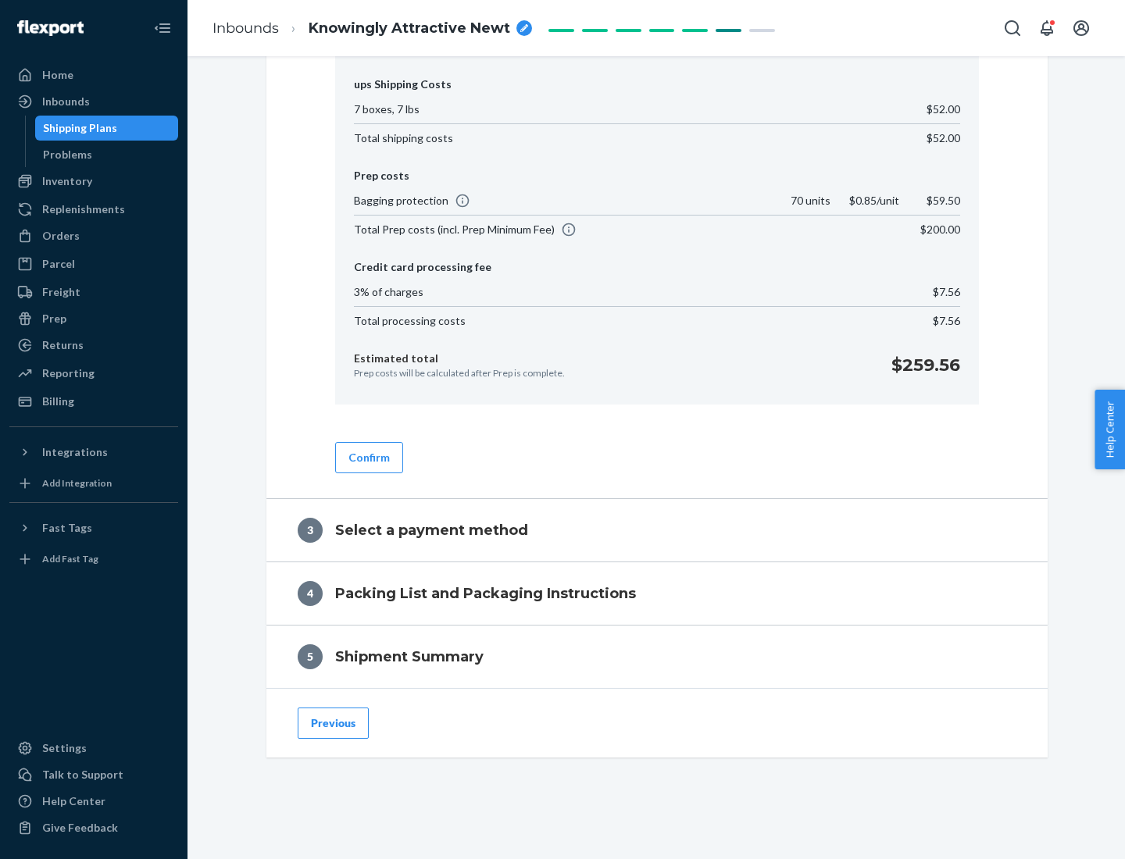
click at [368, 457] on button "Confirm" at bounding box center [369, 457] width 68 height 31
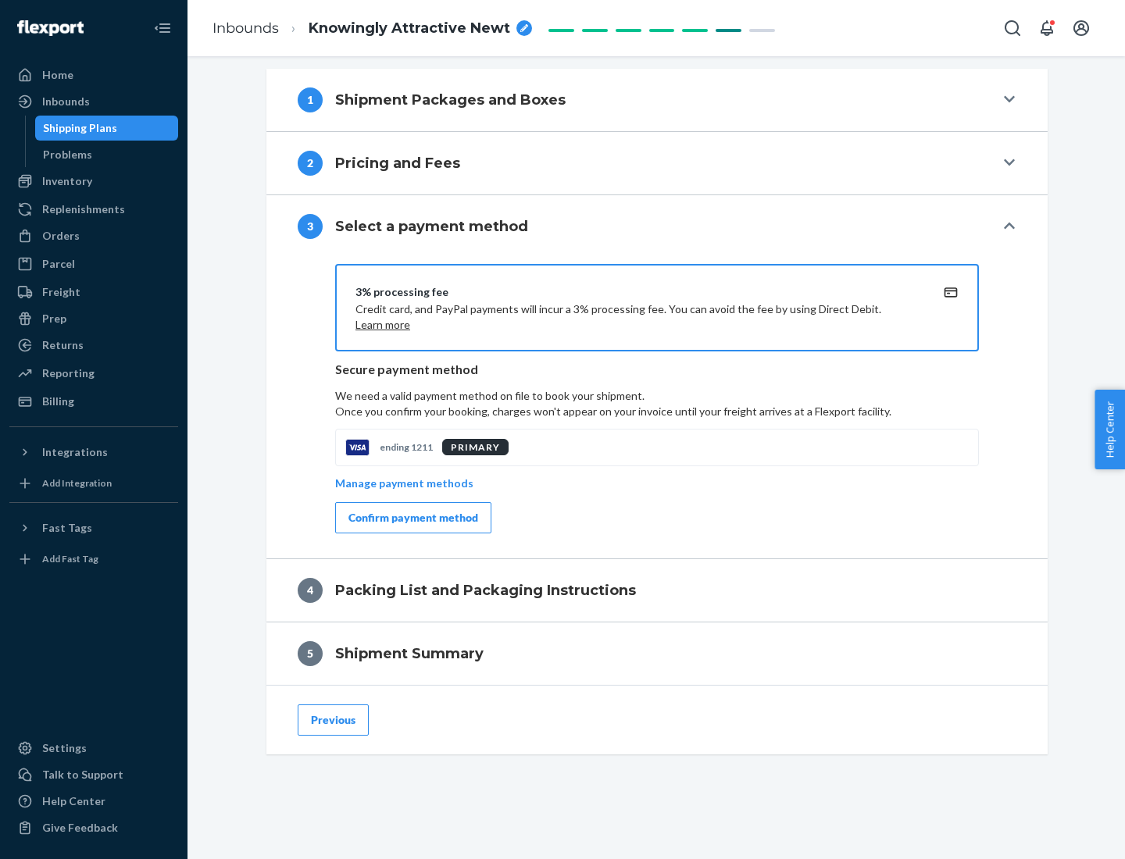
click at [412, 518] on div "Confirm payment method" at bounding box center [413, 518] width 130 height 16
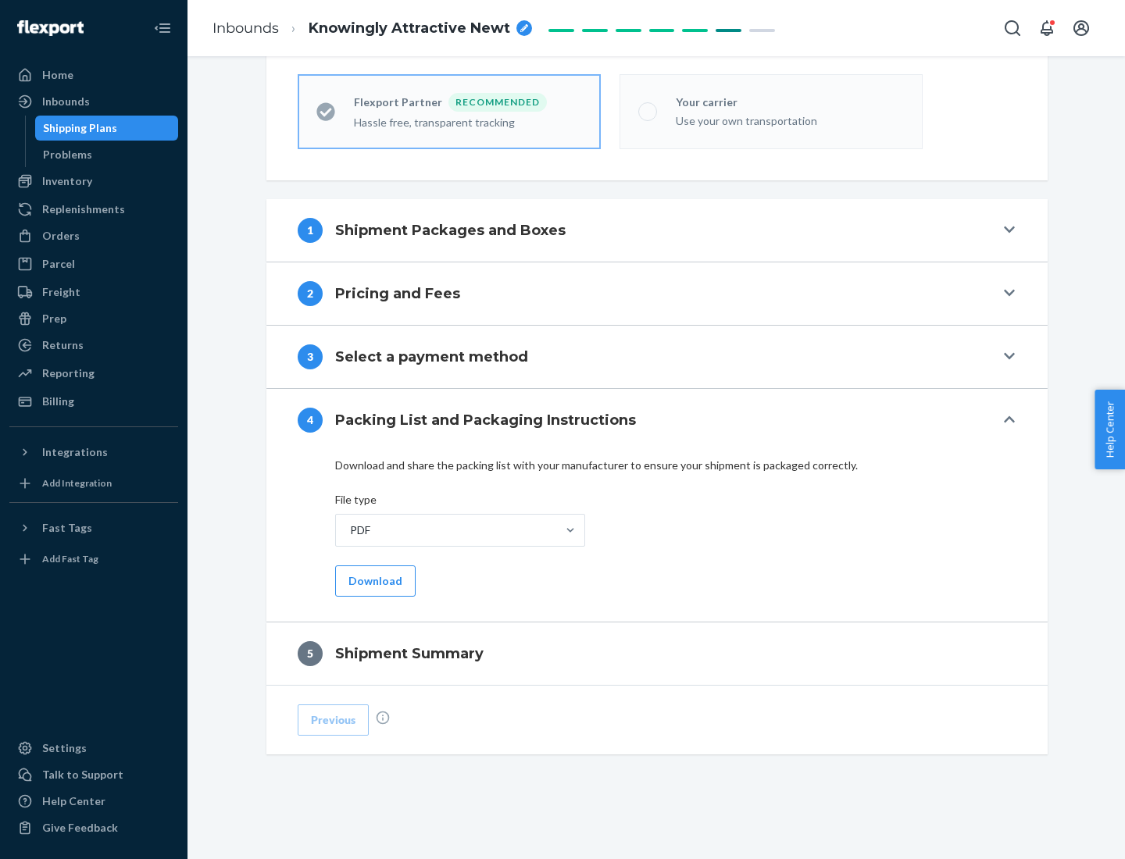
scroll to position [433, 0]
click at [373, 581] on button "Download" at bounding box center [375, 581] width 80 height 31
